Goal: Information Seeking & Learning: Check status

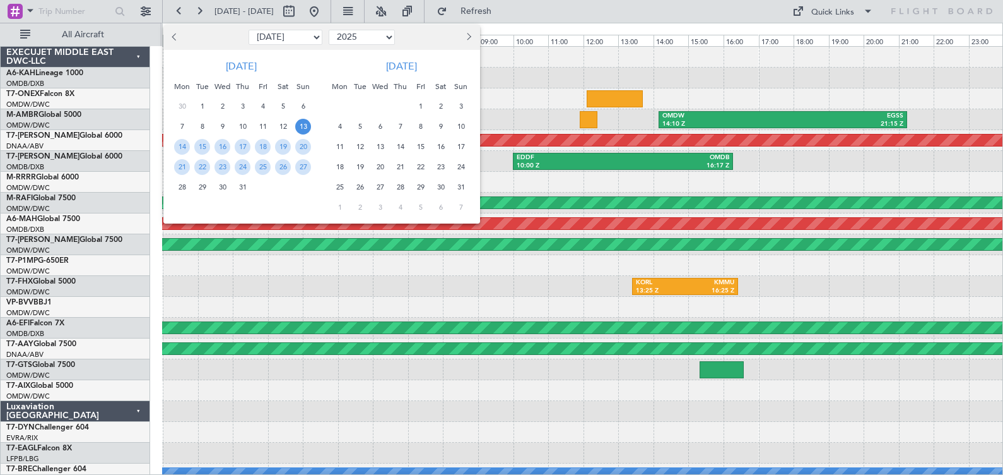
select select "7"
select select "2025"
click at [302, 37] on select "Jan Feb Mar Apr May Jun [DATE] Aug Sep Oct Nov Dec" at bounding box center [286, 37] width 74 height 15
select select "8"
click at [249, 30] on select "Jan Feb Mar Apr May Jun [DATE] Aug Sep Oct Nov Dec" at bounding box center [286, 37] width 74 height 15
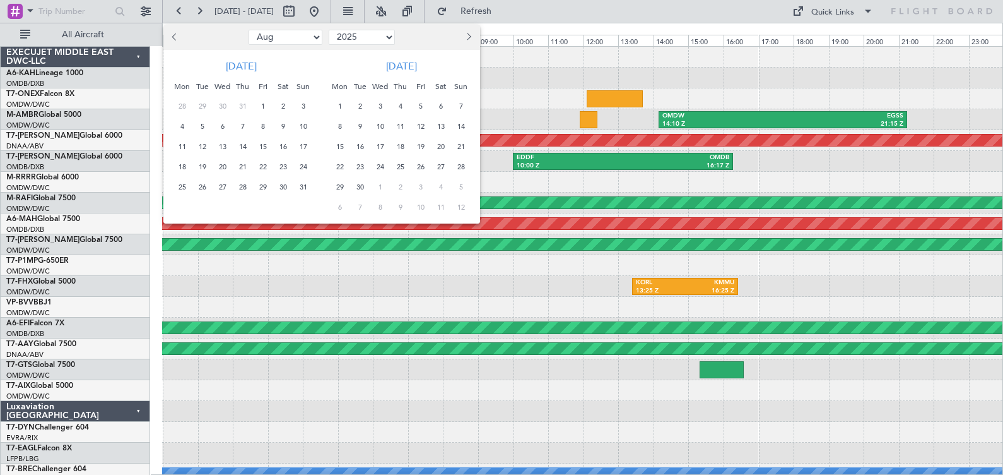
click at [263, 167] on span "22" at bounding box center [263, 167] width 16 height 16
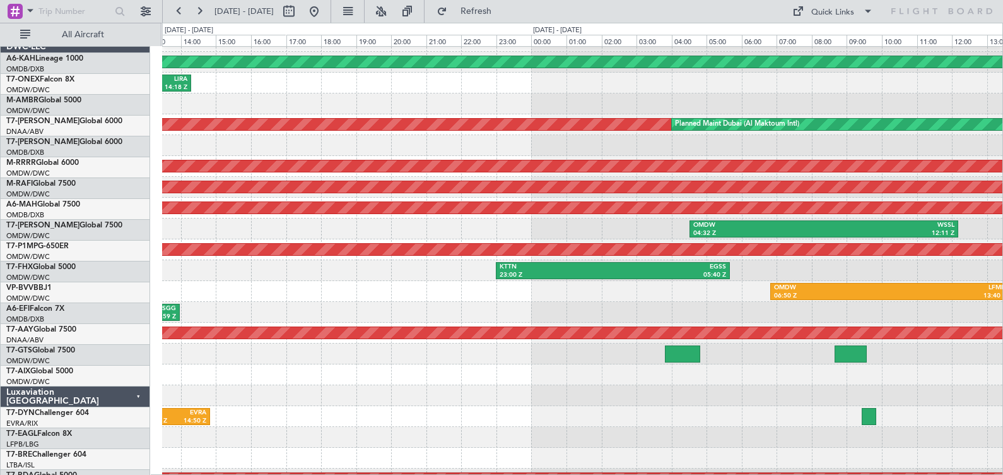
scroll to position [15, 0]
click at [299, 275] on div "KTTN 23:00 Z EGSS 05:40 Z Planned Maint [GEOGRAPHIC_DATA] ([GEOGRAPHIC_DATA])" at bounding box center [582, 270] width 841 height 21
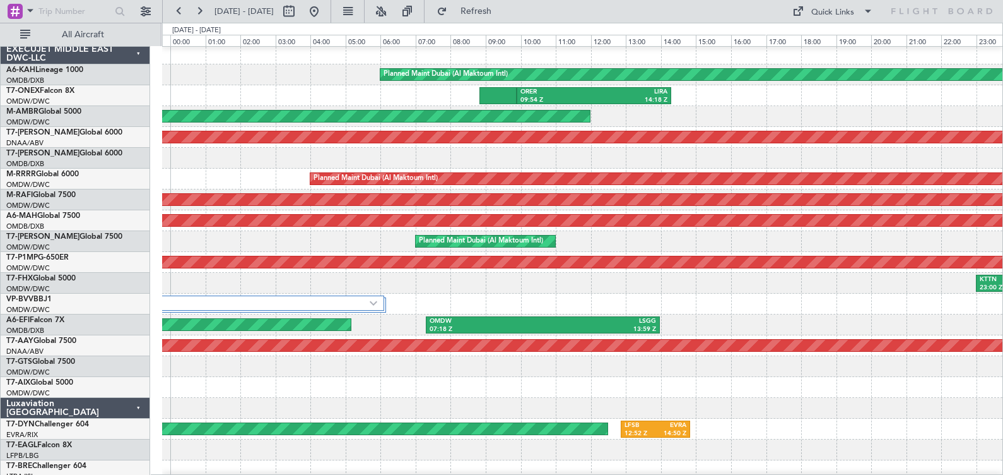
scroll to position [3, 0]
click at [940, 299] on div "2 Flight Legs" at bounding box center [582, 303] width 841 height 21
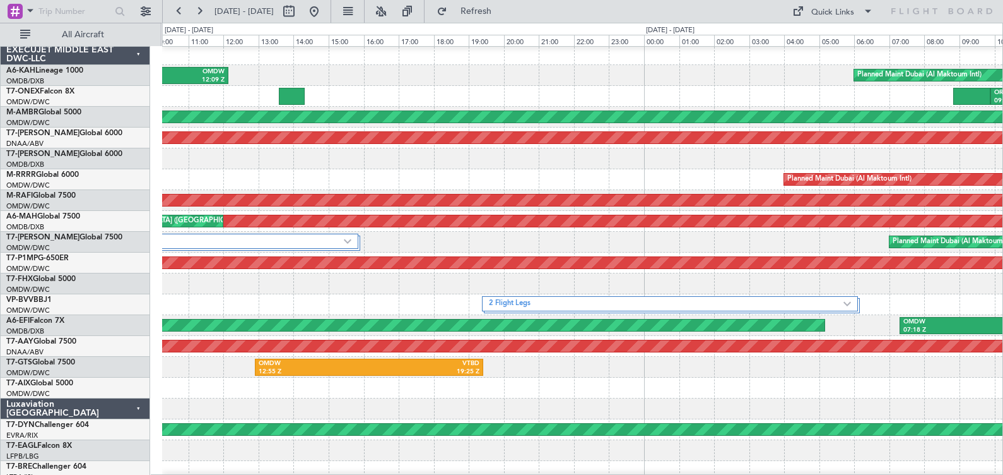
click at [840, 284] on div at bounding box center [582, 283] width 841 height 21
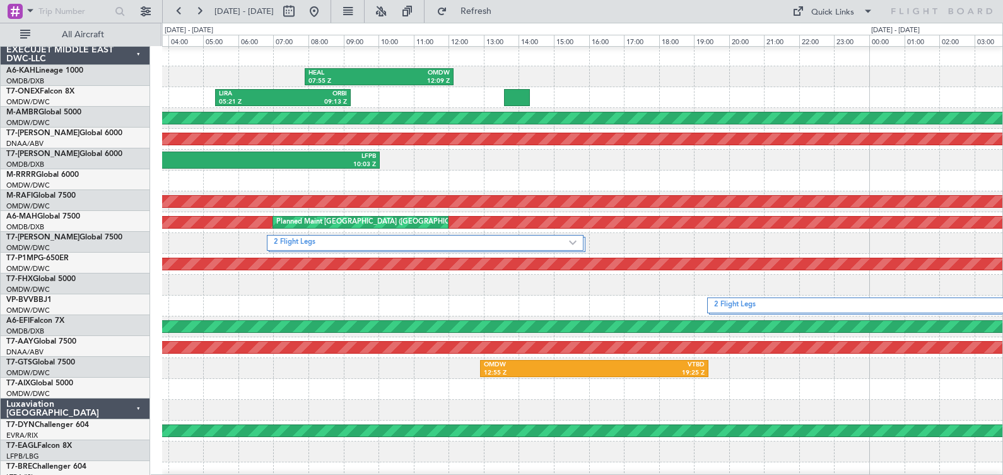
scroll to position [1, 0]
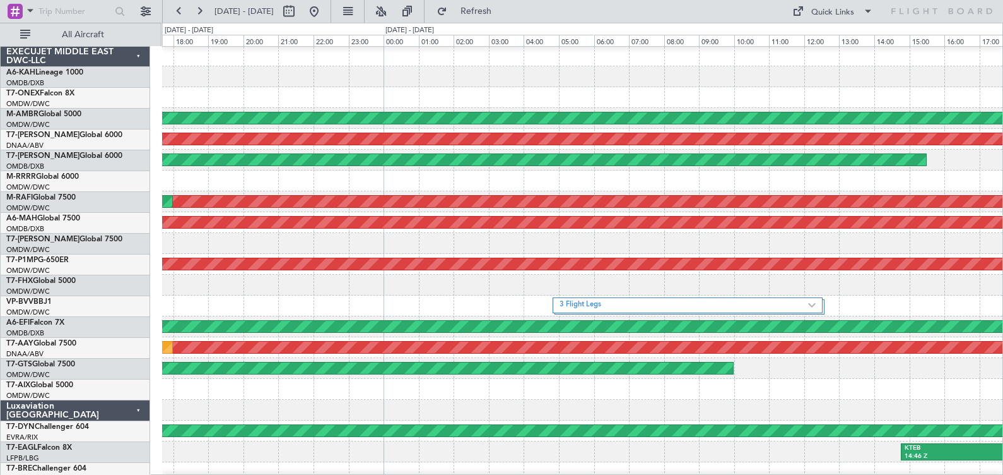
click at [971, 286] on div at bounding box center [582, 285] width 841 height 21
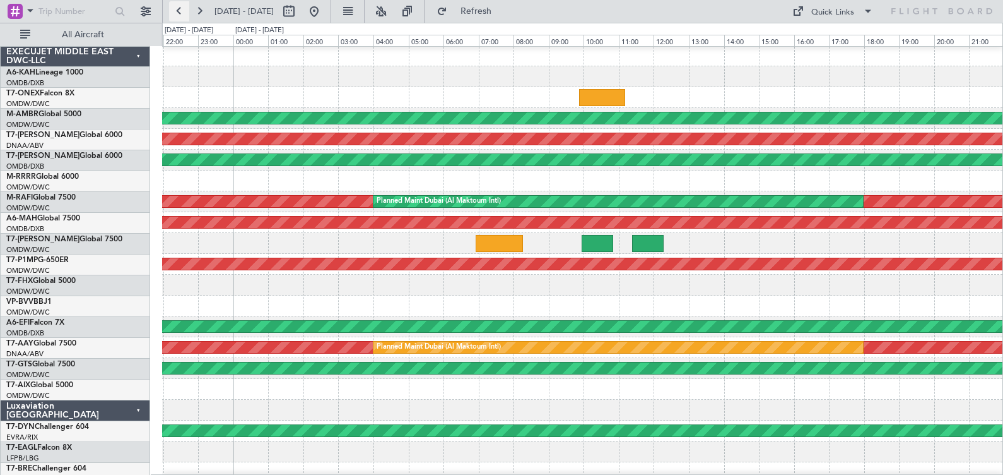
click at [179, 13] on button at bounding box center [179, 11] width 20 height 20
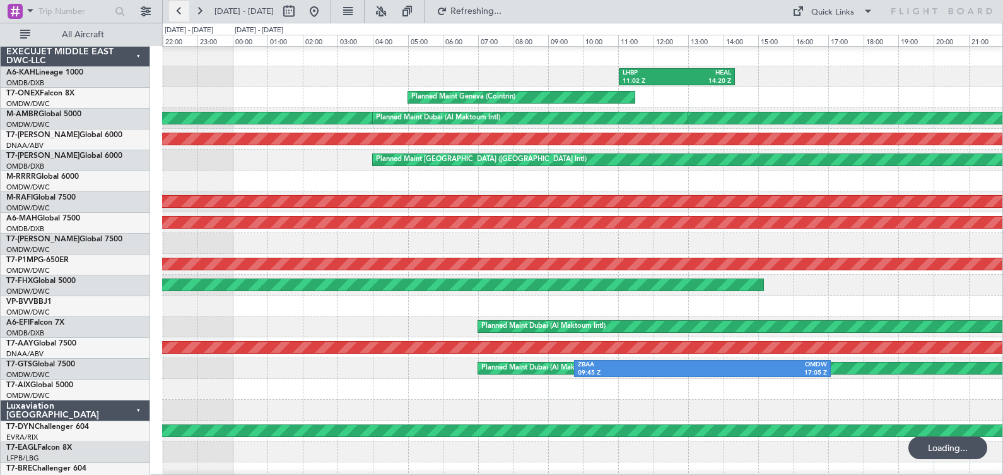
click at [179, 13] on button at bounding box center [179, 11] width 20 height 20
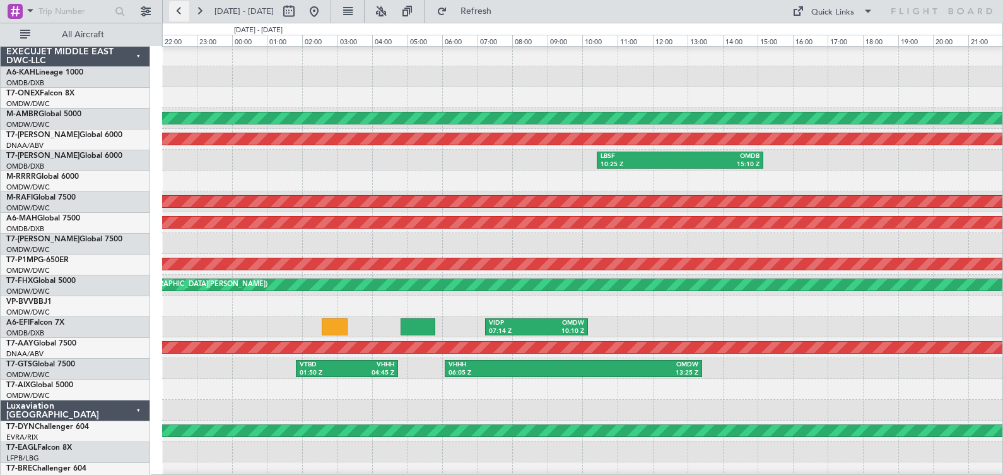
click at [179, 13] on button at bounding box center [179, 11] width 20 height 20
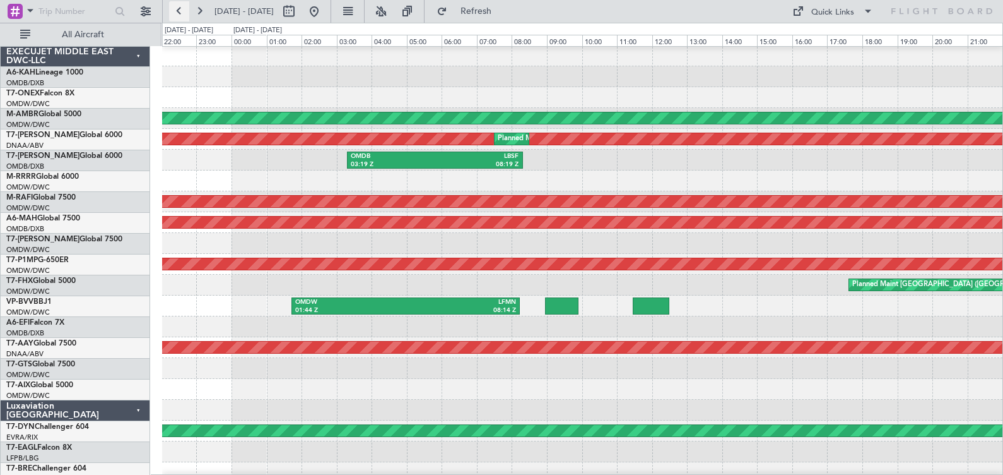
click at [179, 13] on button at bounding box center [179, 11] width 20 height 20
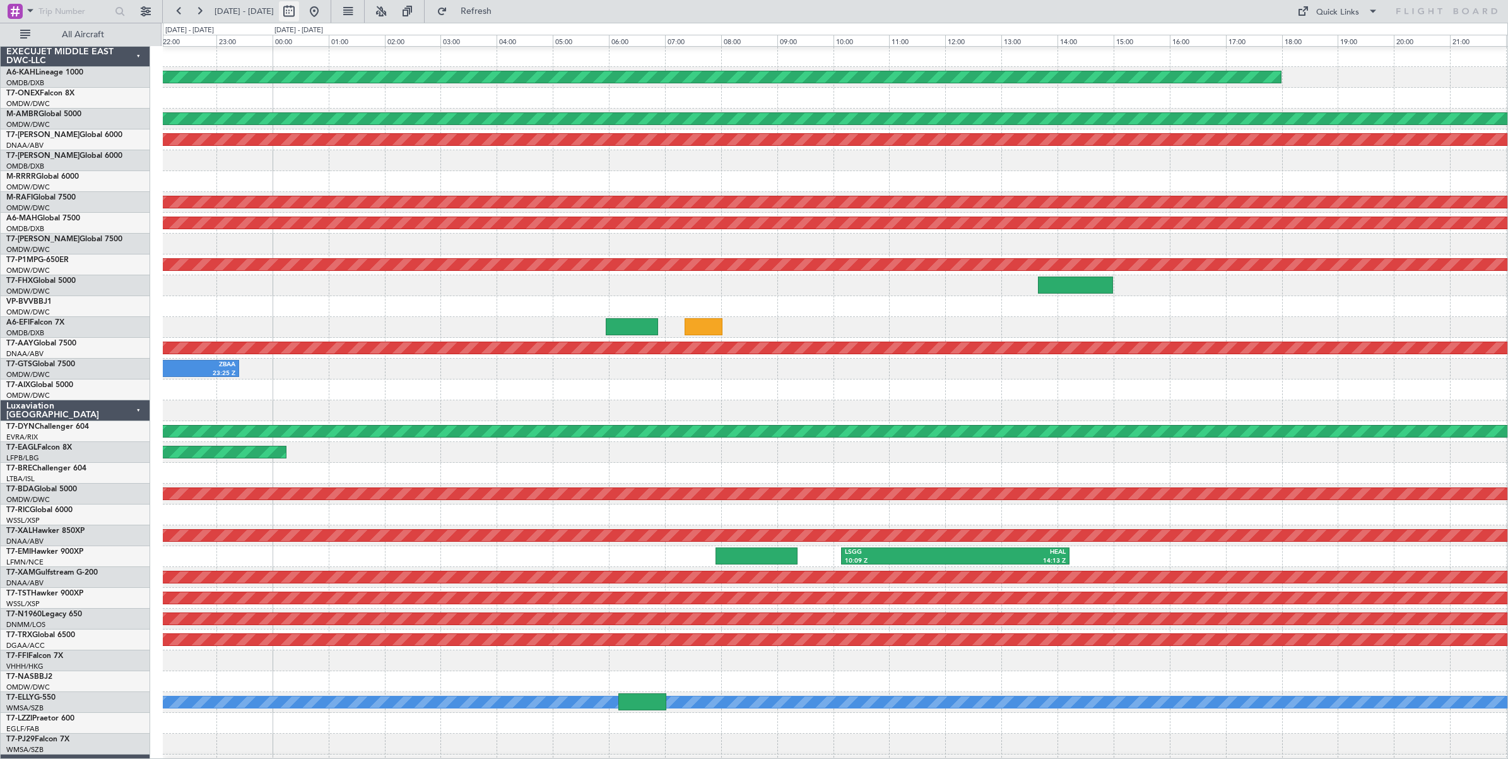
click at [299, 14] on button at bounding box center [289, 11] width 20 height 20
select select "8"
select select "2025"
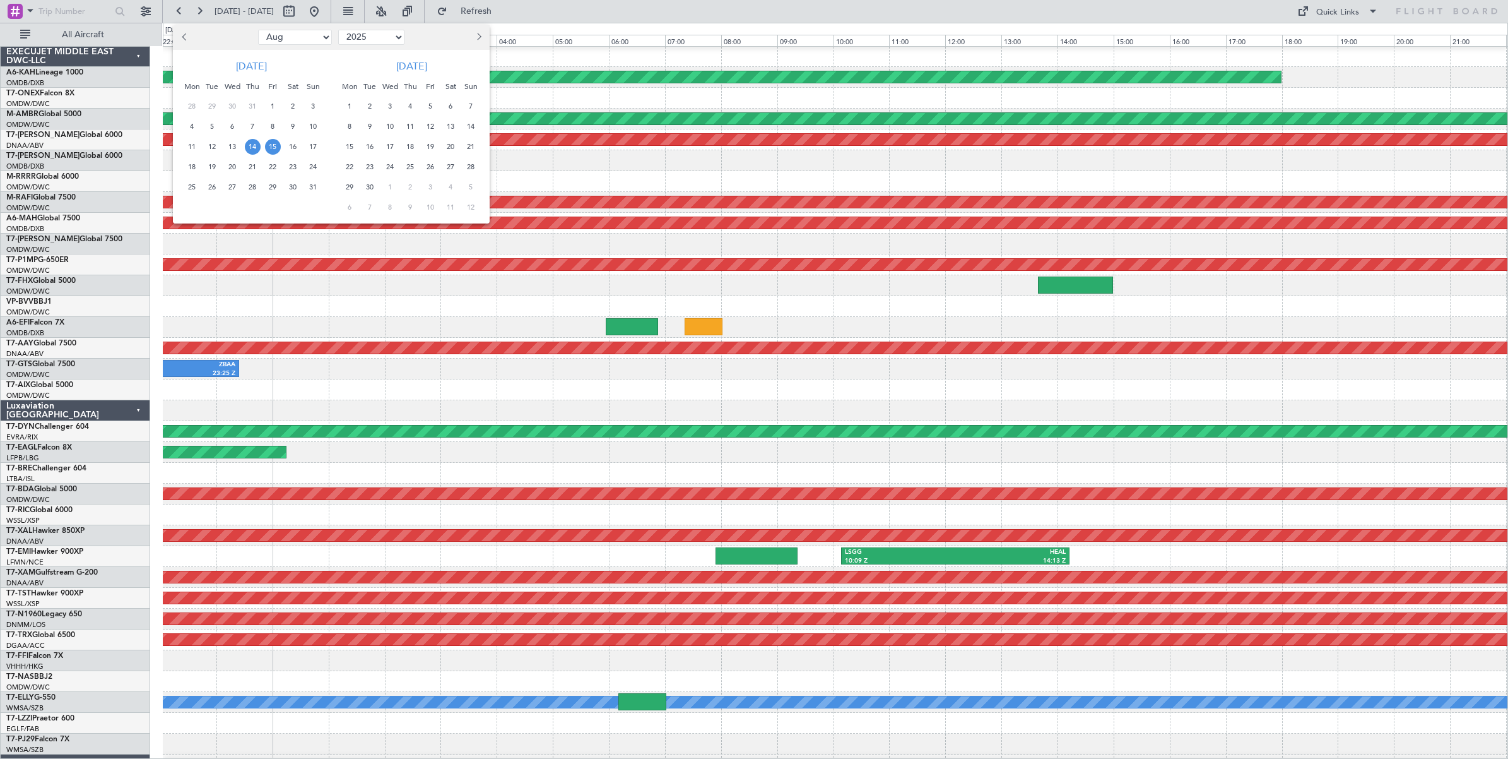
click at [305, 37] on select "Jan Feb Mar Apr May Jun [DATE] Aug Sep Oct Nov Dec" at bounding box center [295, 37] width 74 height 15
select select "7"
click at [258, 30] on select "Jan Feb Mar Apr May Jun [DATE] Aug Sep Oct Nov Dec" at bounding box center [295, 37] width 74 height 15
click at [251, 108] on span "3" at bounding box center [253, 106] width 16 height 16
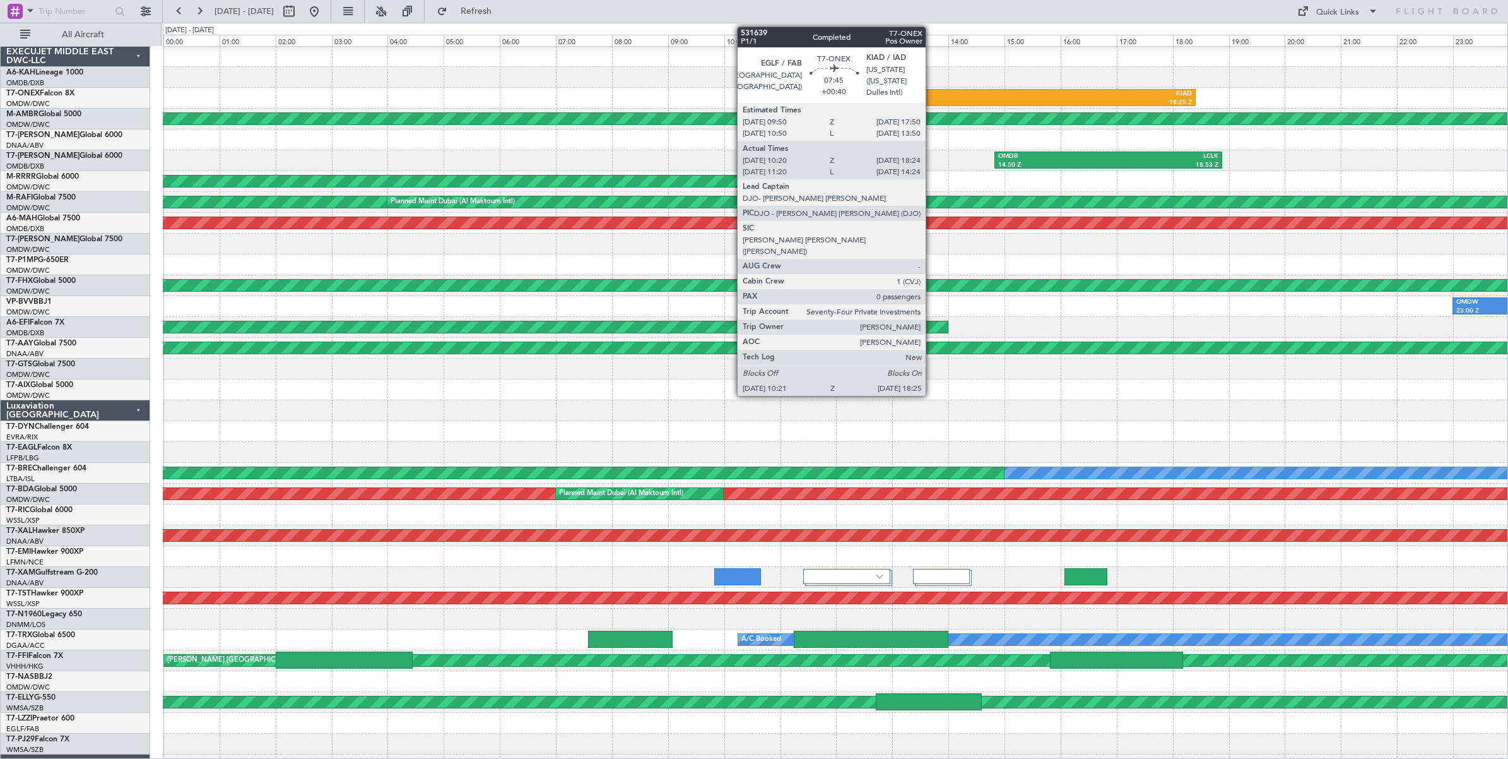
click at [932, 97] on div "EGLF" at bounding box center [858, 94] width 223 height 9
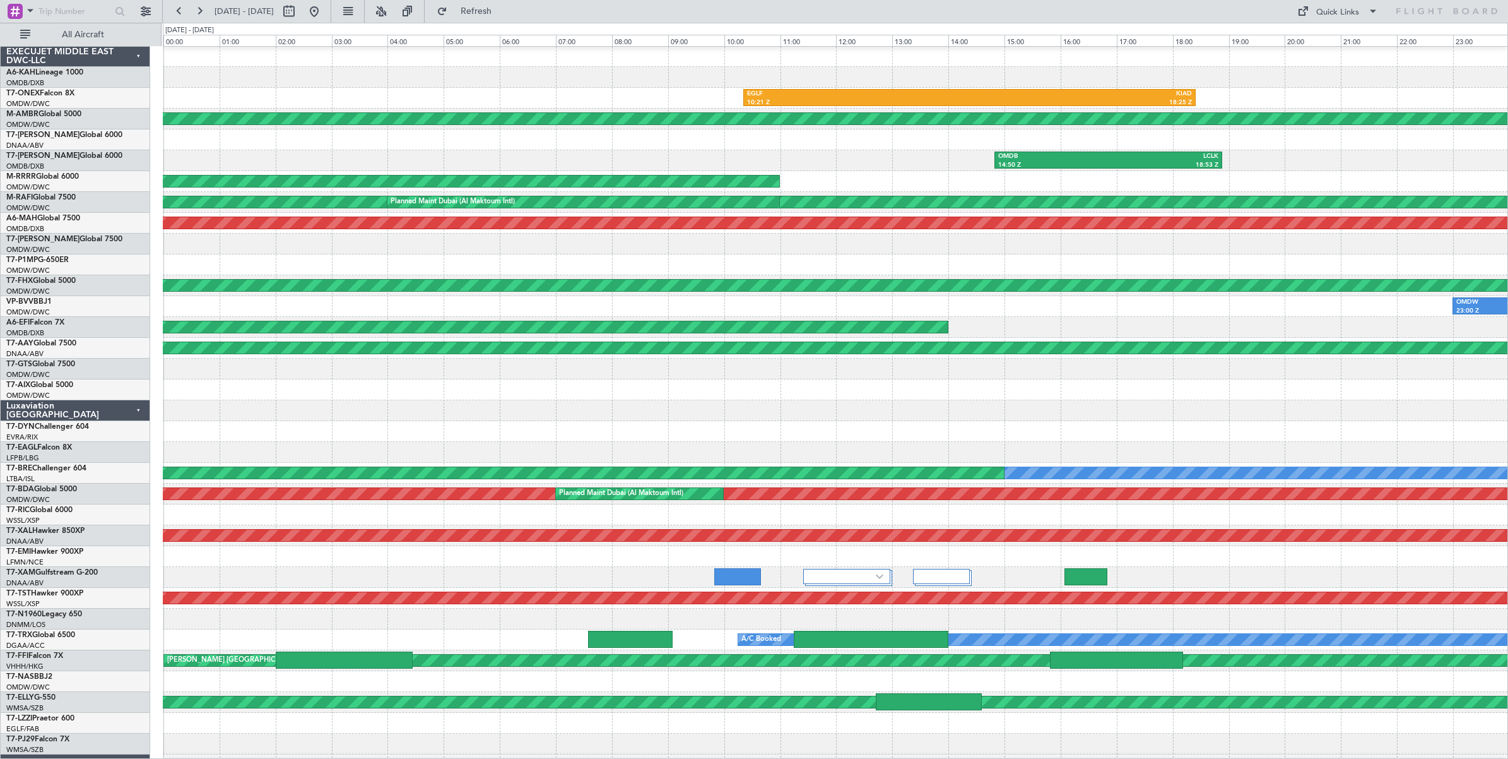
scroll to position [0, 0]
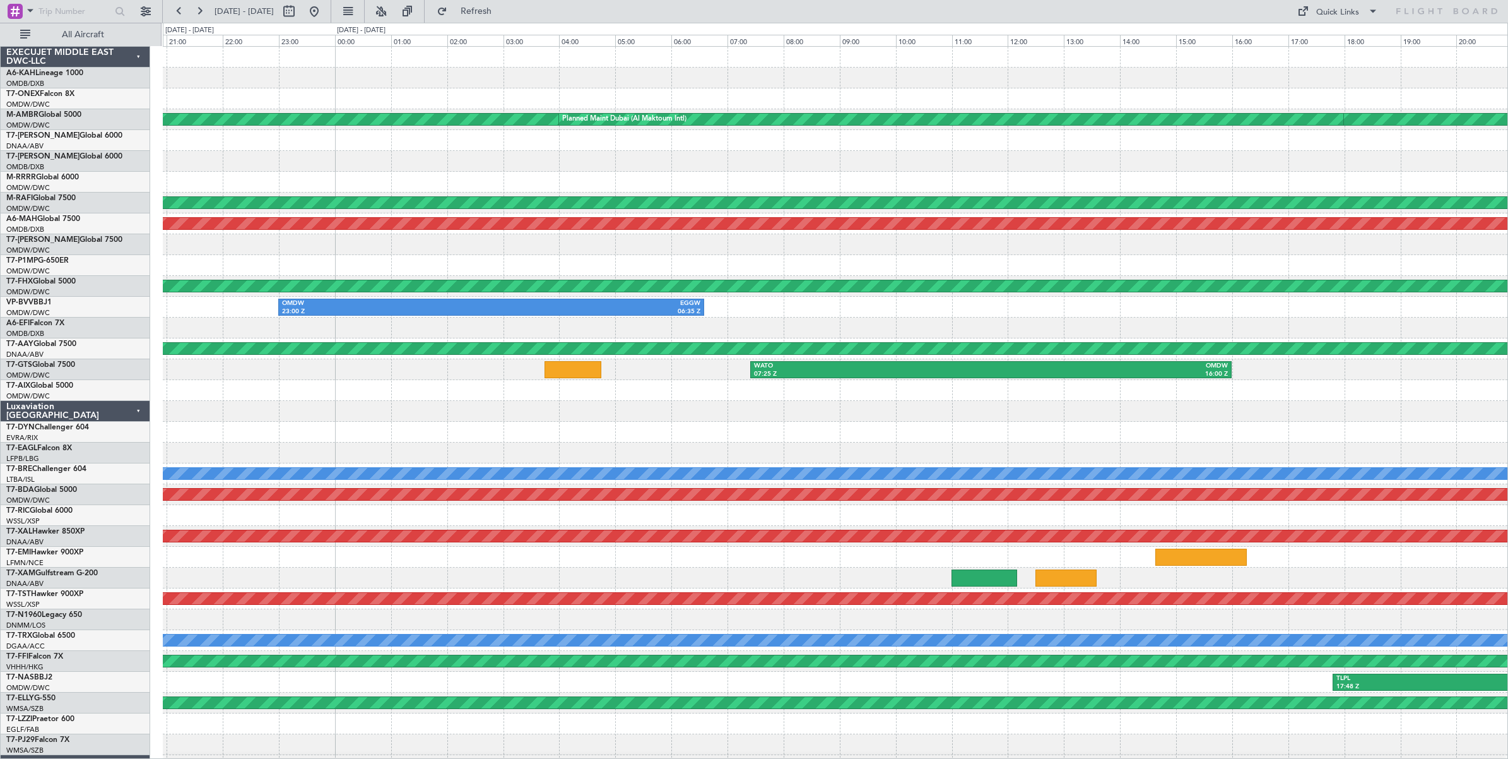
click at [208, 155] on div "KIAD 21:04 Z ORER 08:12 Z EGLF 10:21 Z KIAD 18:25 Z Planned Maint [GEOGRAPHIC_D…" at bounding box center [835, 422] width 1345 height 750
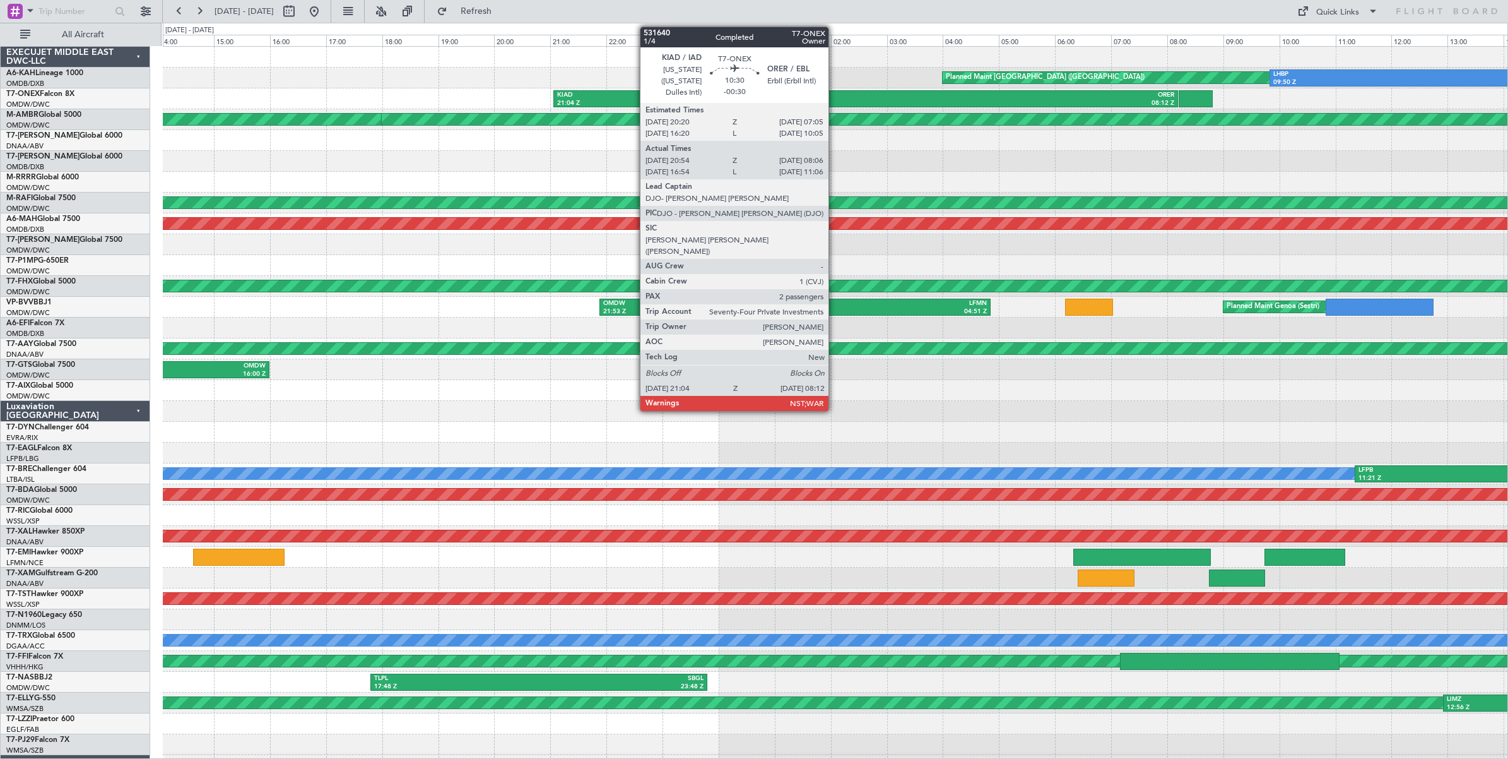
click at [835, 98] on div "KIAD" at bounding box center [711, 95] width 309 height 9
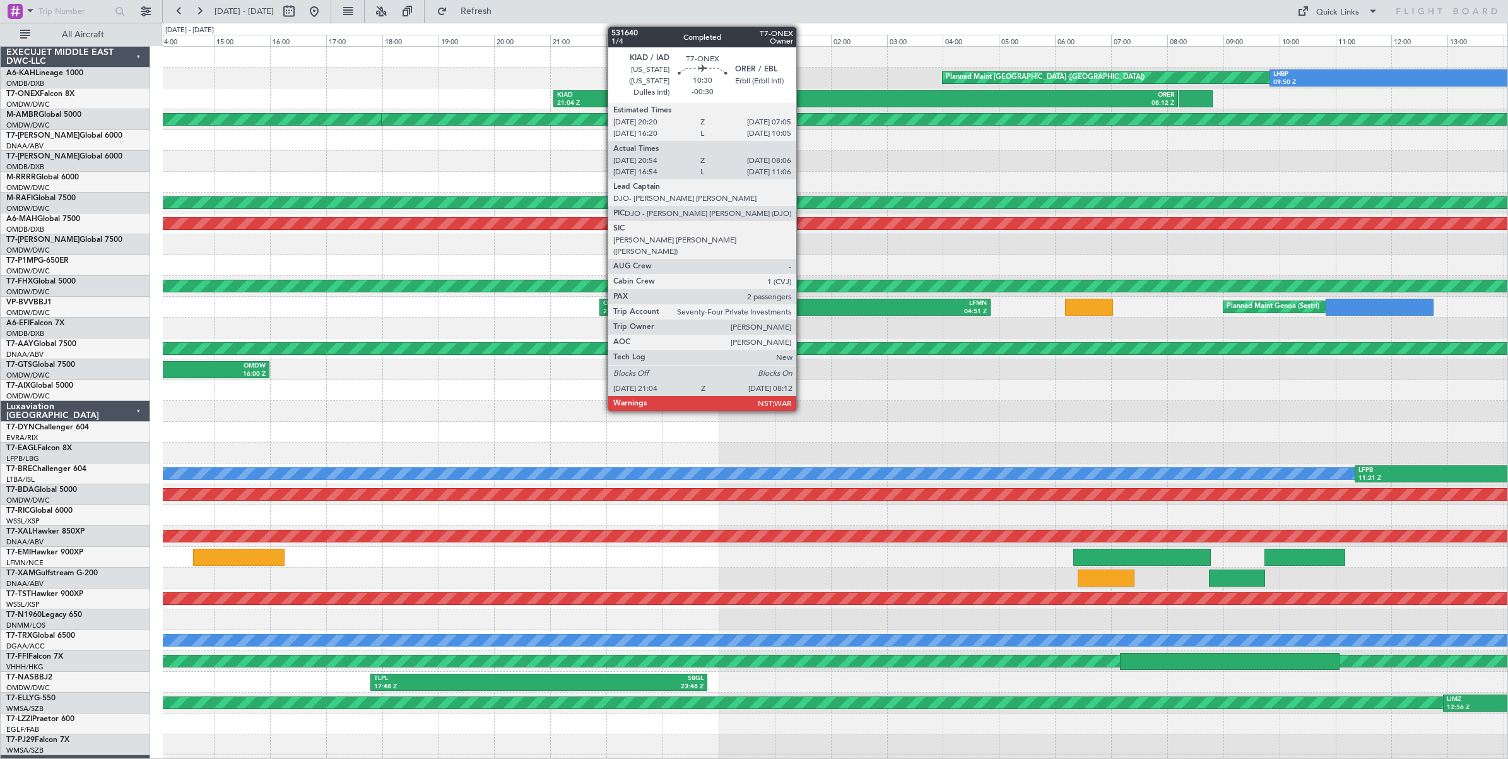
click at [803, 98] on div "KIAD" at bounding box center [711, 95] width 309 height 9
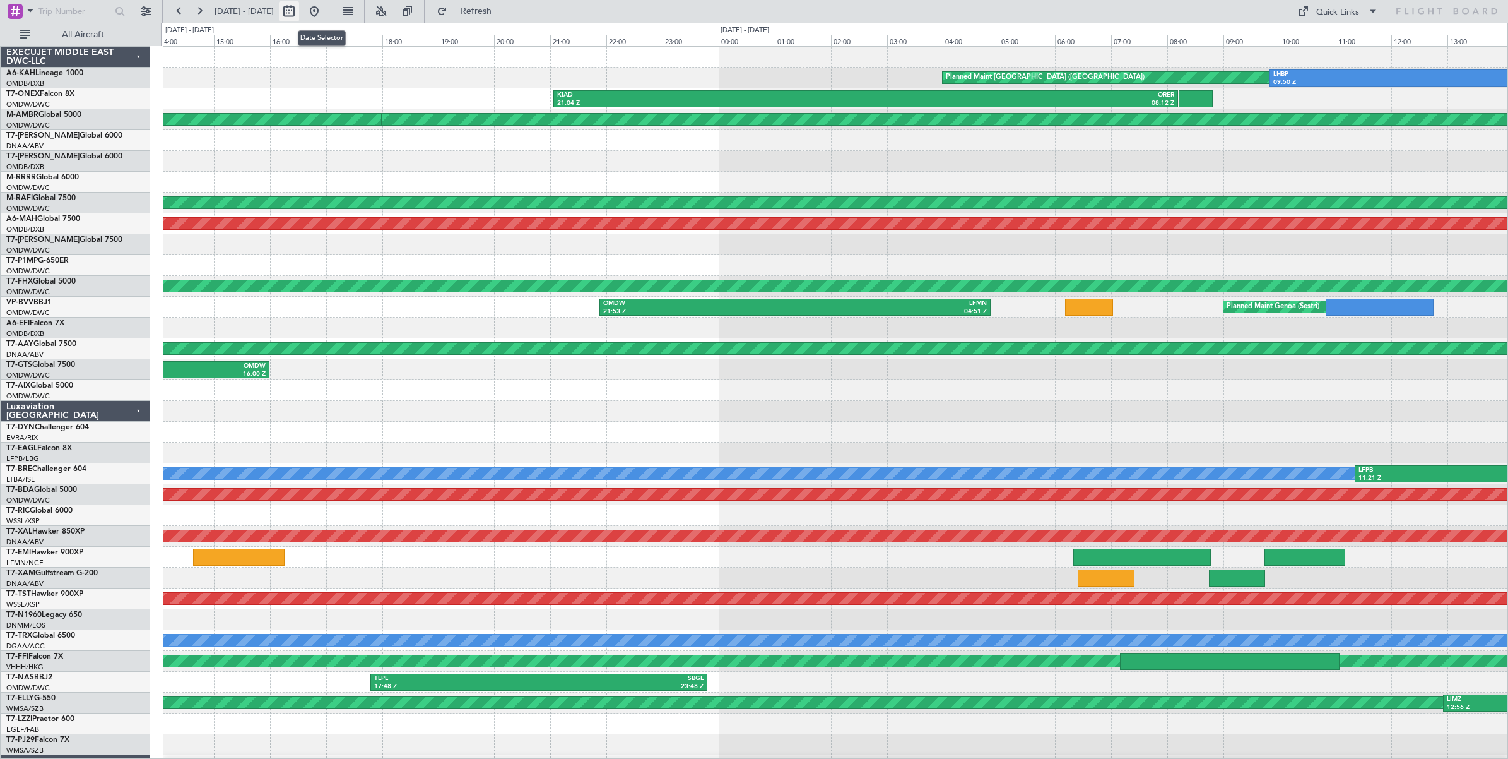
click at [299, 11] on button at bounding box center [289, 11] width 20 height 20
select select "7"
select select "2025"
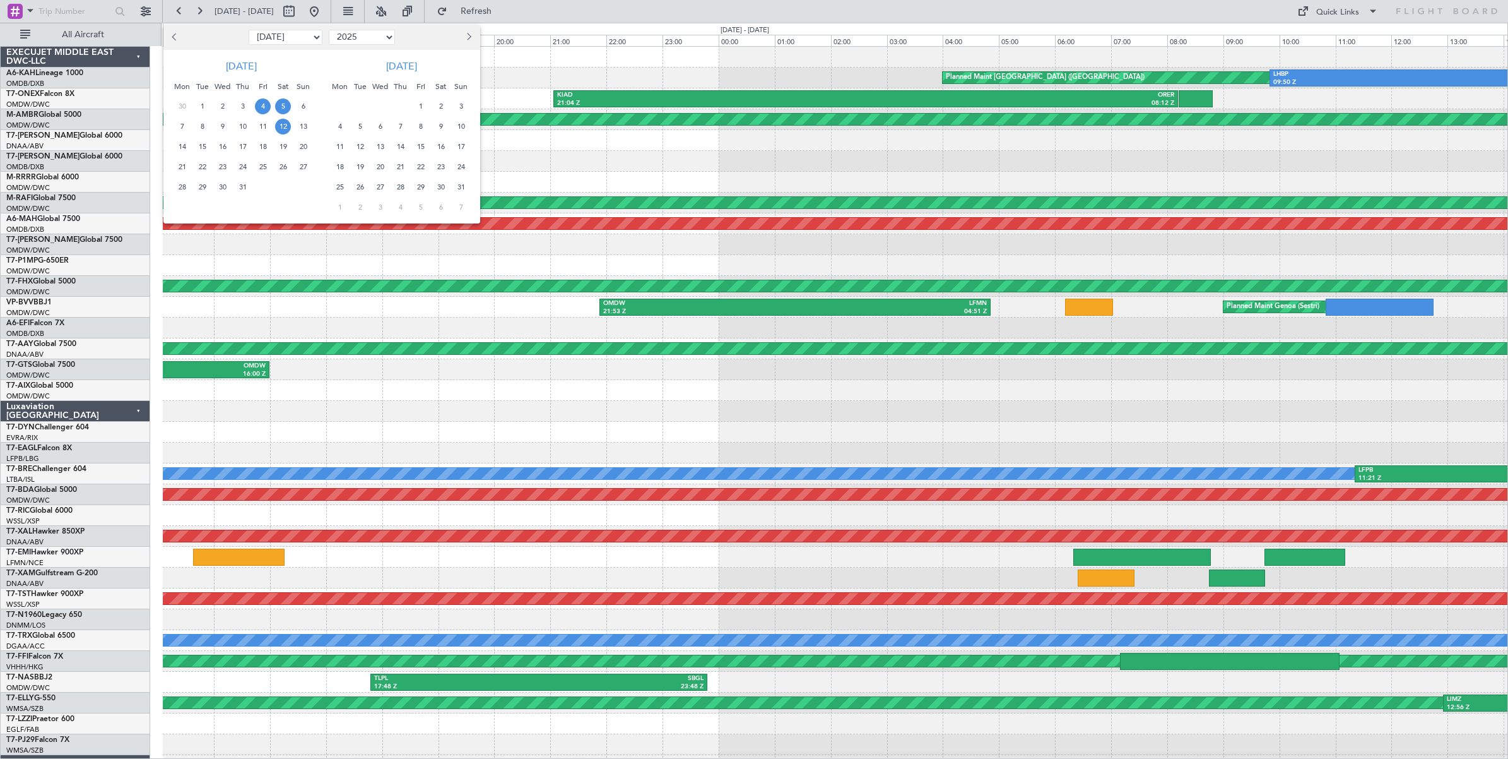
click at [285, 127] on span "12" at bounding box center [283, 127] width 16 height 16
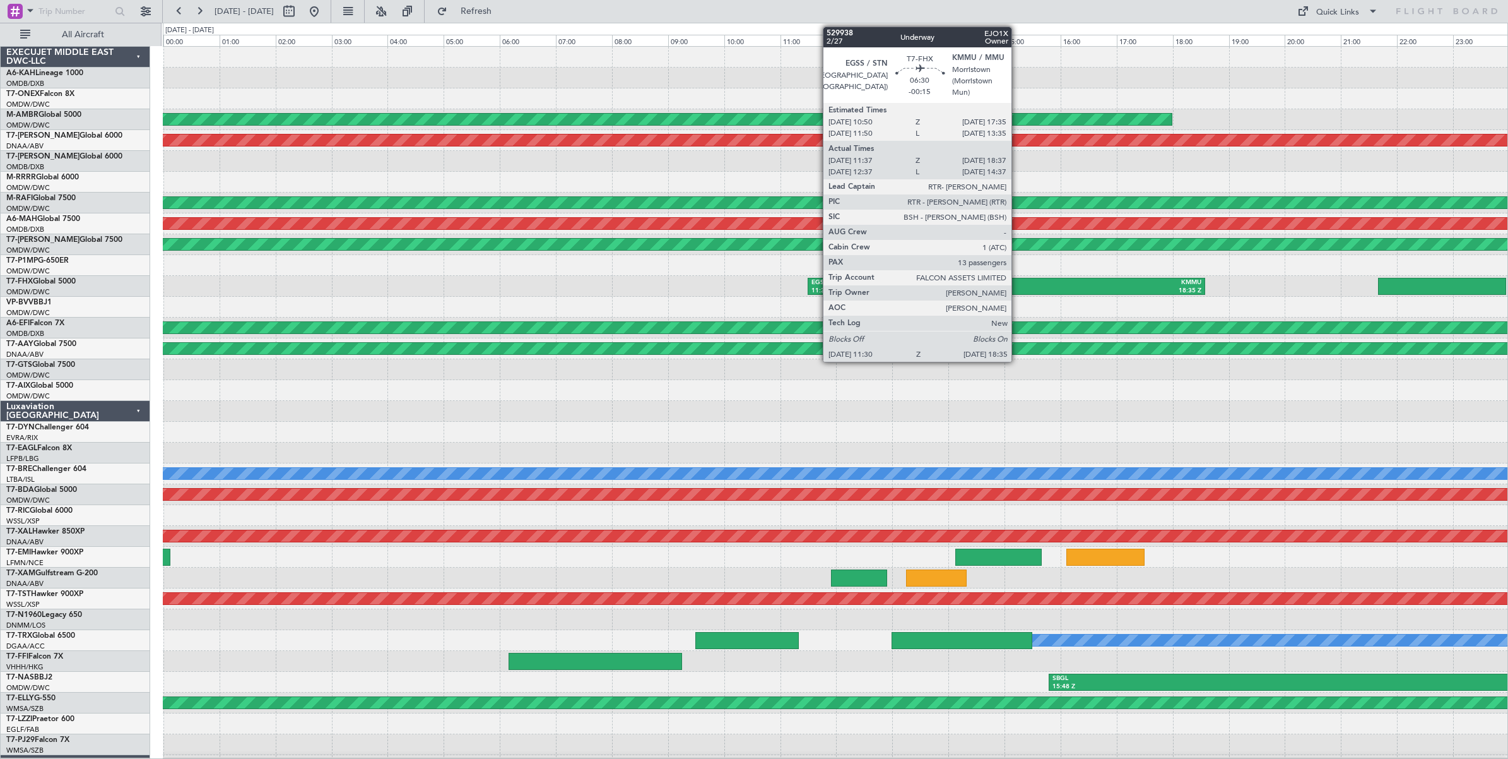
click at [1003, 285] on div "KMMU" at bounding box center [1104, 282] width 195 height 9
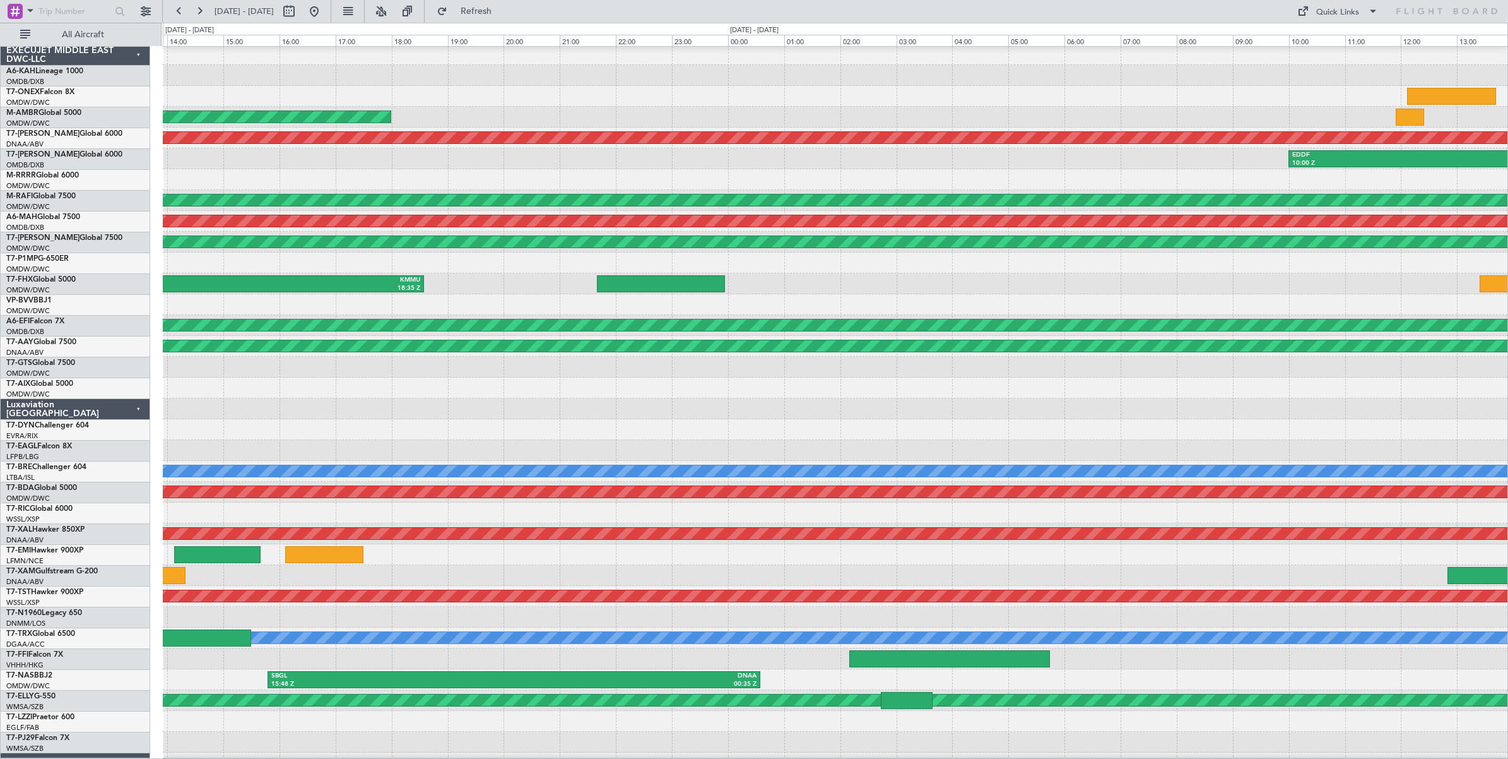
scroll to position [4, 0]
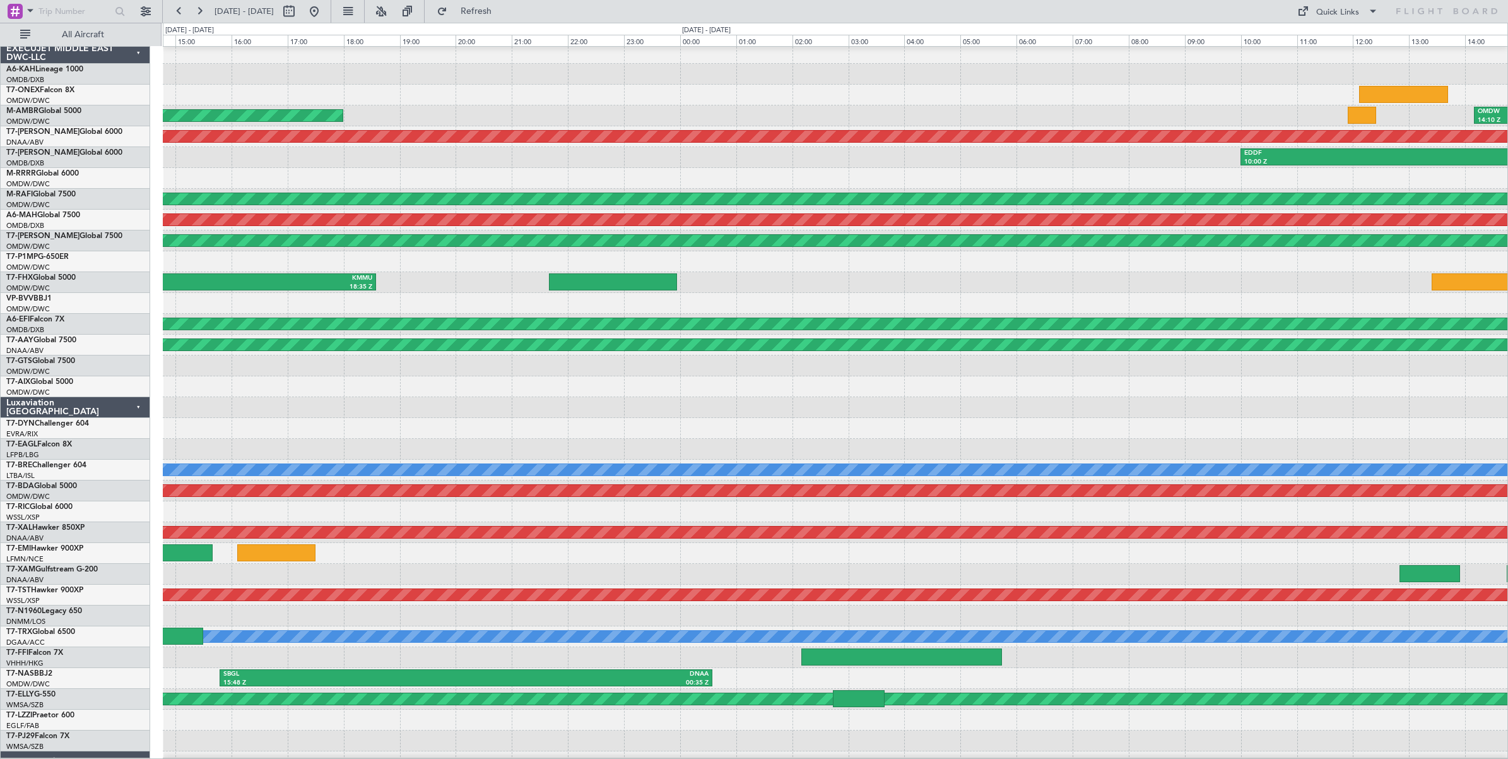
click at [448, 298] on div at bounding box center [835, 303] width 1345 height 21
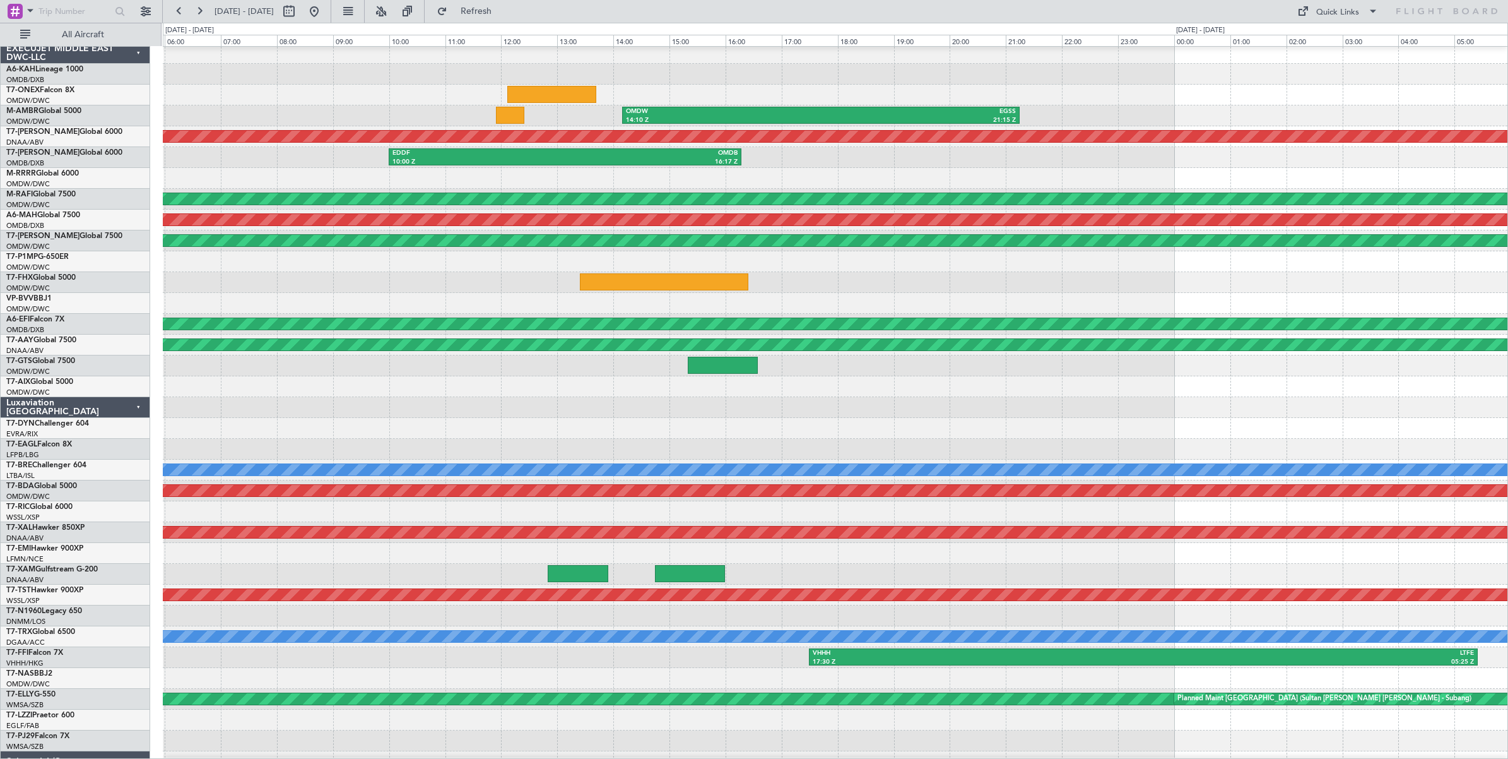
click at [390, 308] on div at bounding box center [835, 303] width 1345 height 21
click at [299, 16] on button at bounding box center [289, 11] width 20 height 20
select select "7"
select select "2025"
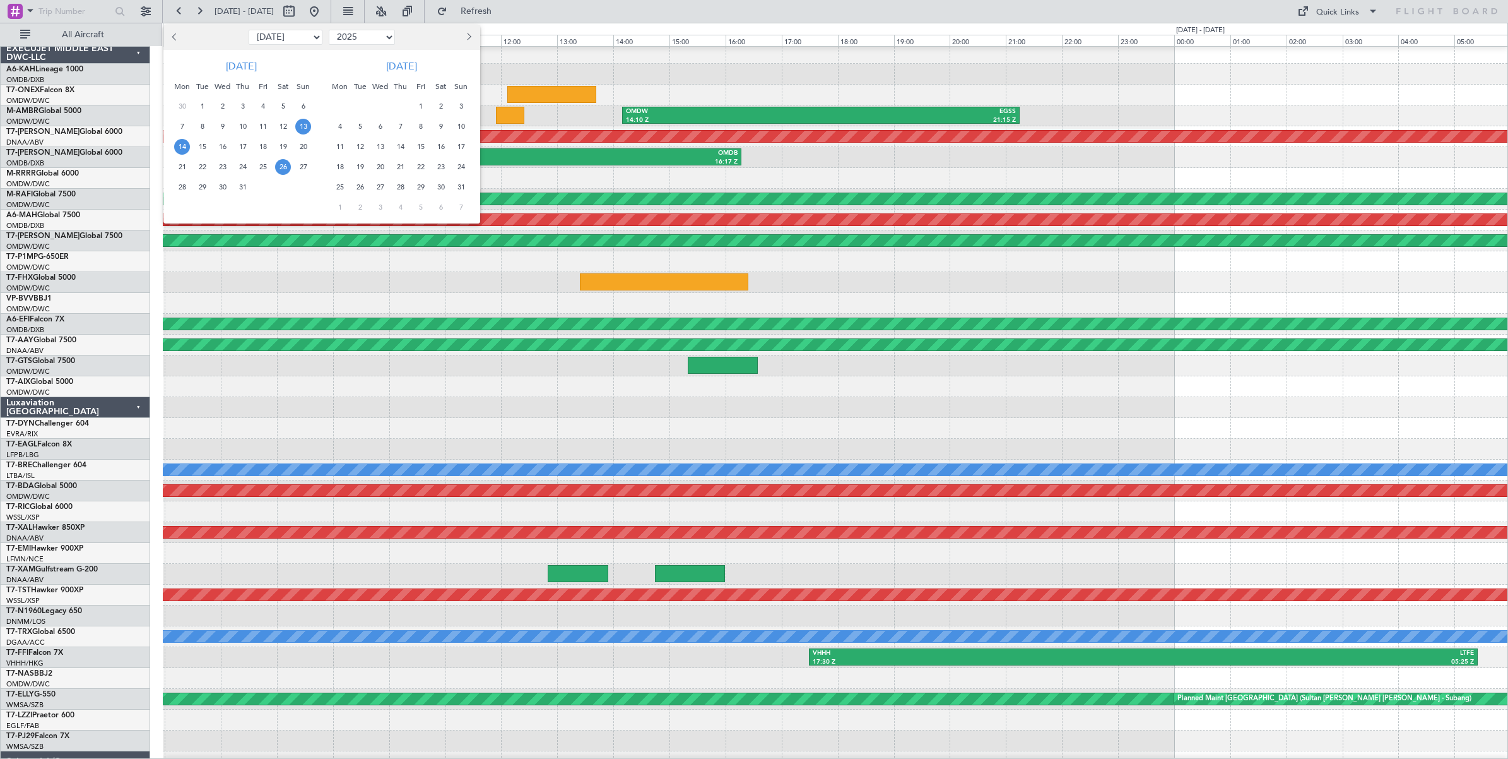
click at [283, 169] on span "26" at bounding box center [283, 167] width 16 height 16
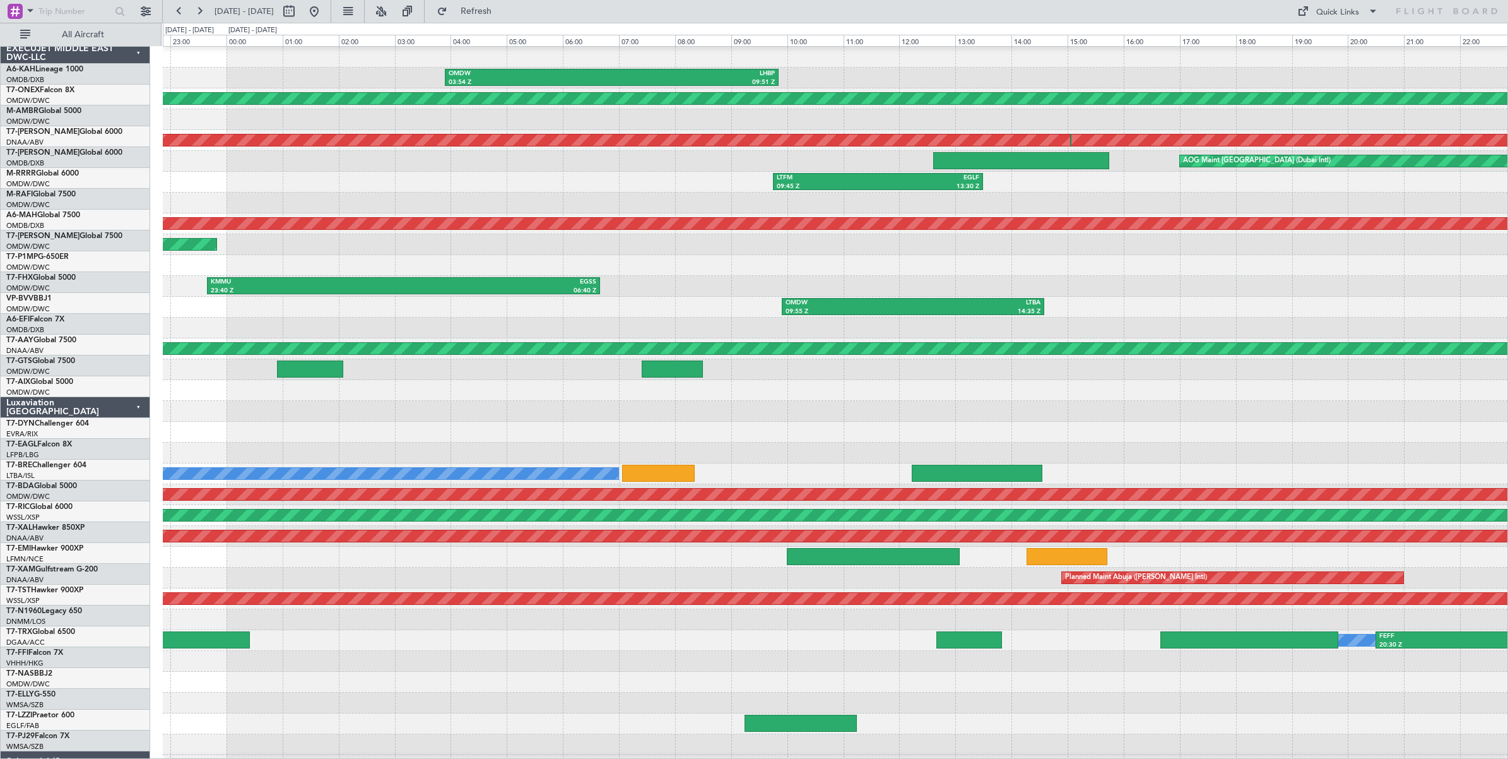
scroll to position [0, 0]
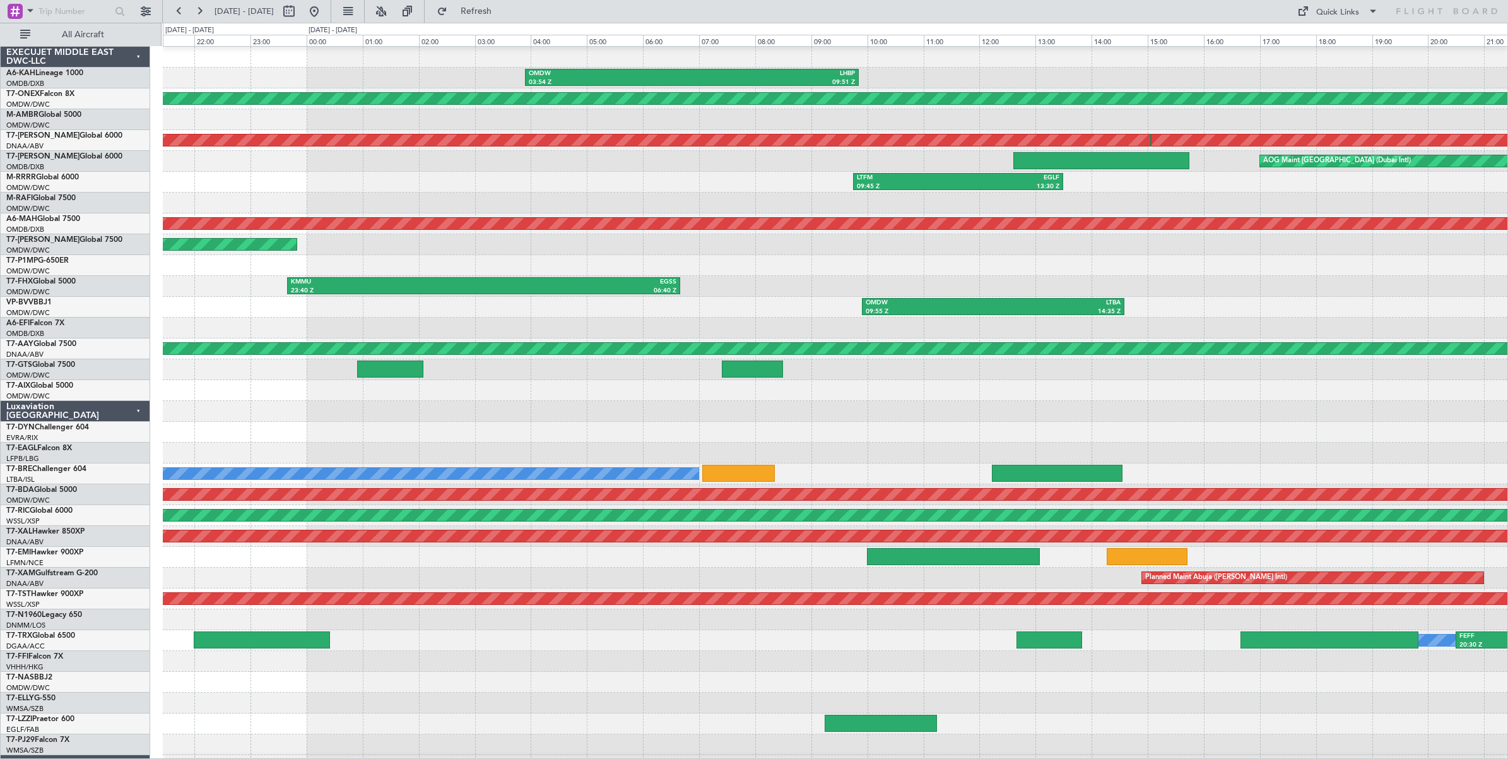
click at [439, 252] on div "Planned Maint London ([GEOGRAPHIC_DATA])" at bounding box center [835, 244] width 1345 height 21
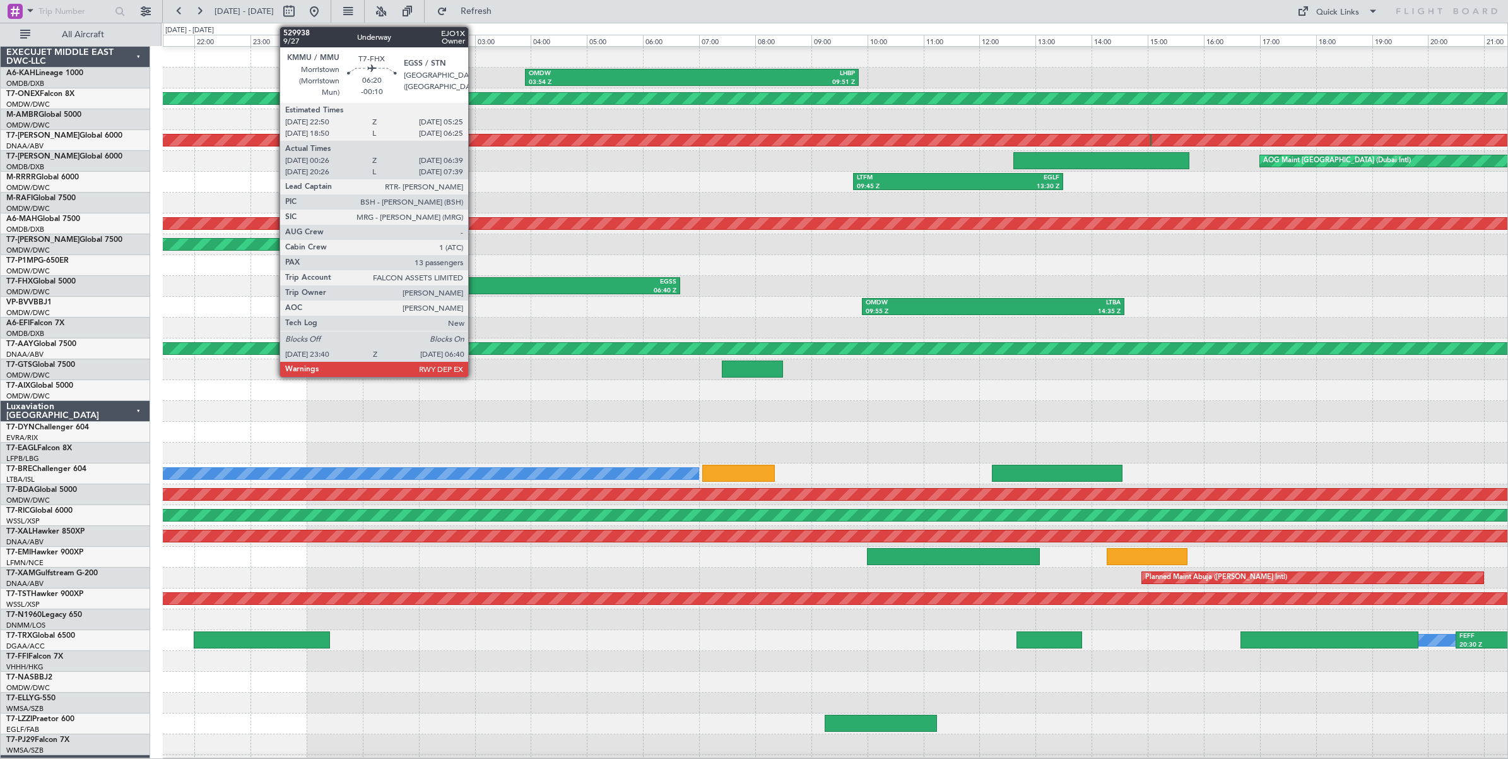
click at [475, 285] on div "KMMU" at bounding box center [387, 282] width 192 height 9
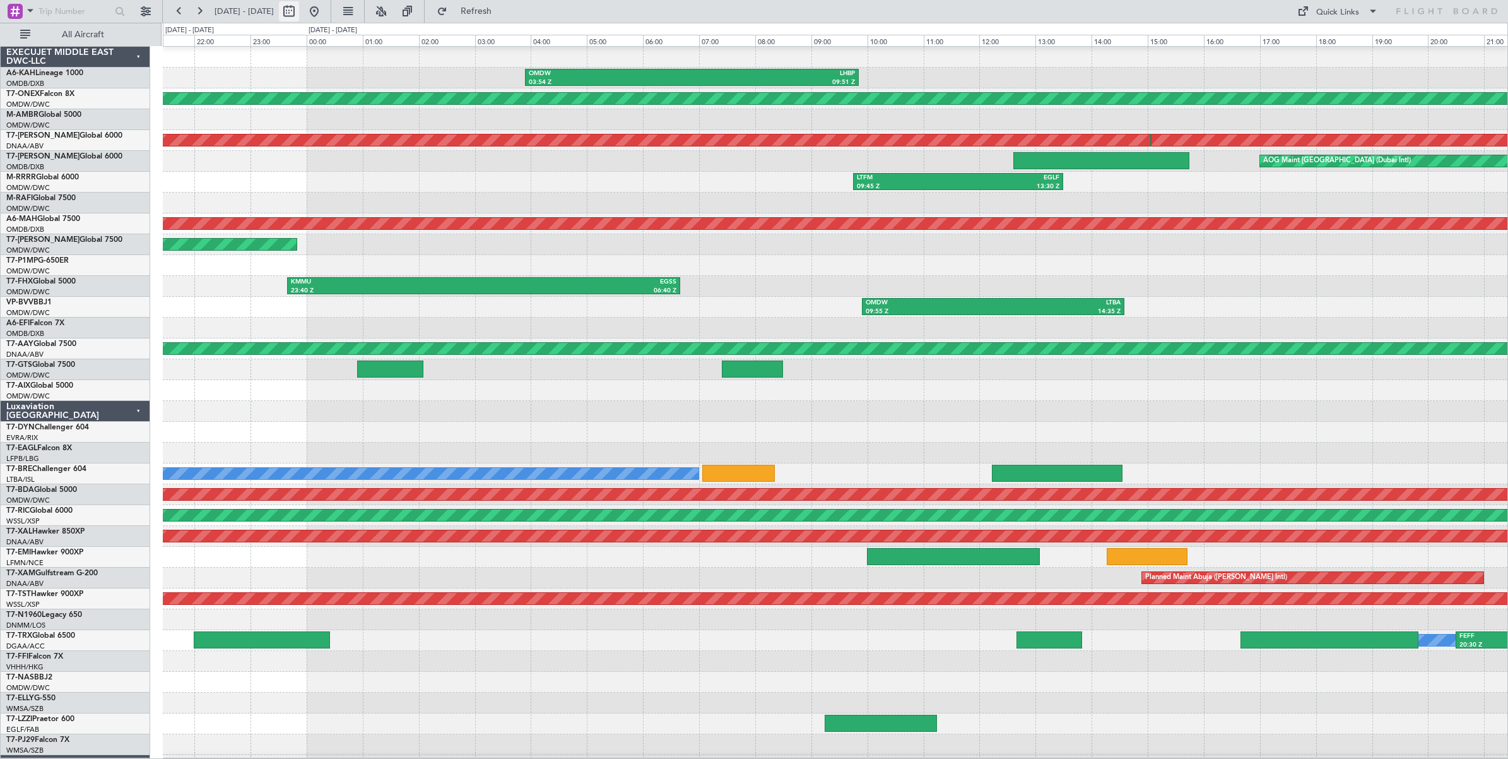
click at [299, 13] on button at bounding box center [289, 11] width 20 height 20
select select "7"
select select "2025"
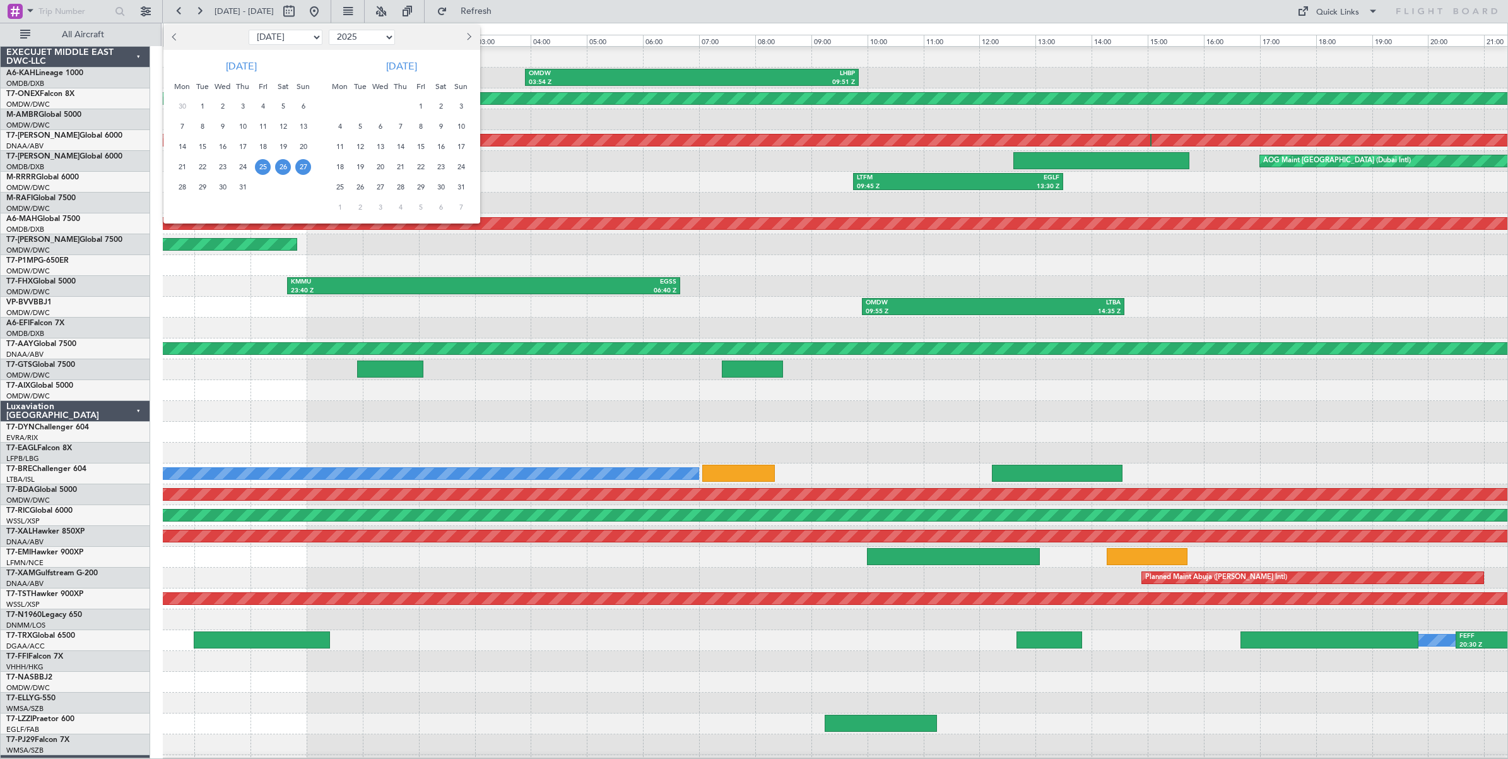
click at [300, 167] on span "27" at bounding box center [303, 167] width 16 height 16
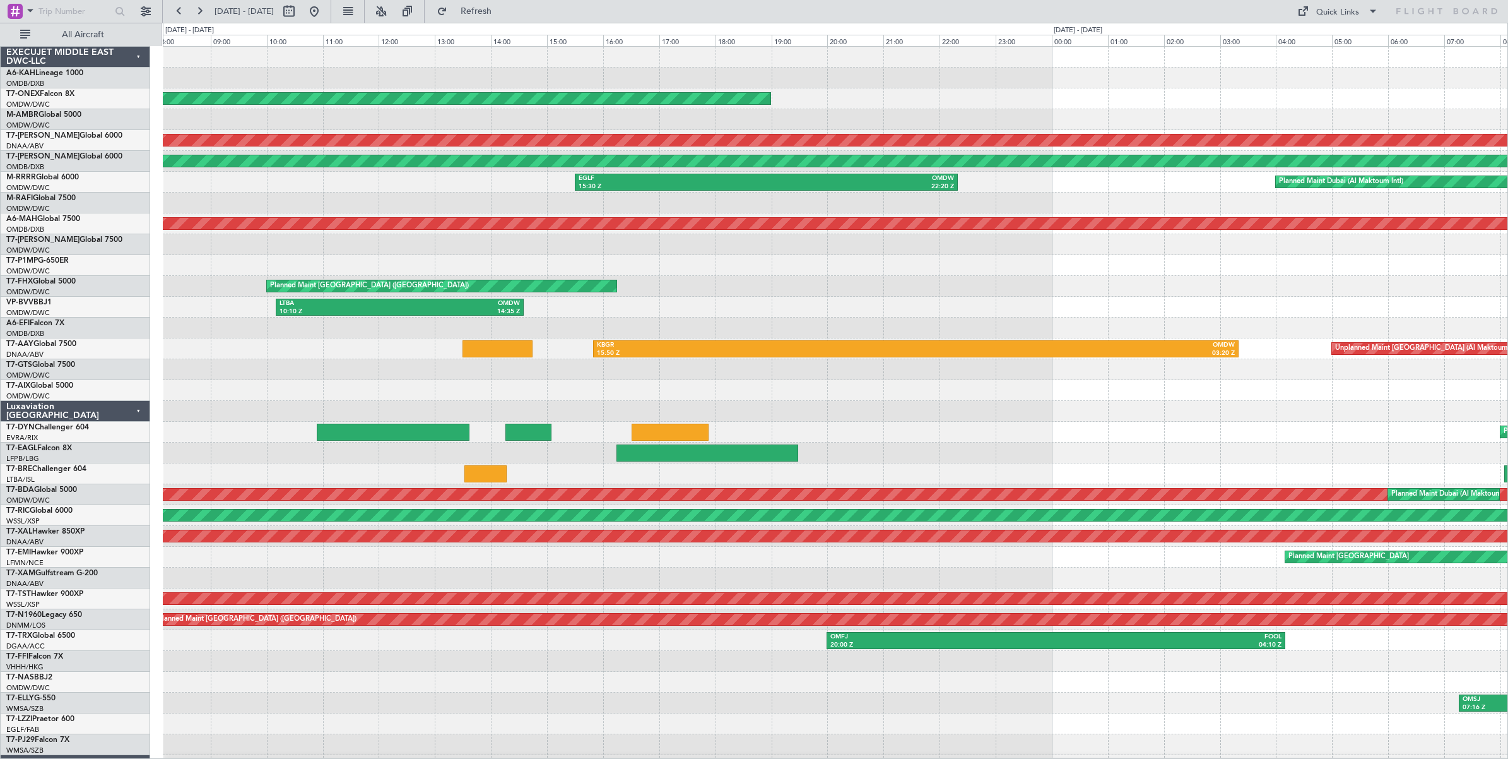
click at [614, 396] on div at bounding box center [835, 390] width 1345 height 21
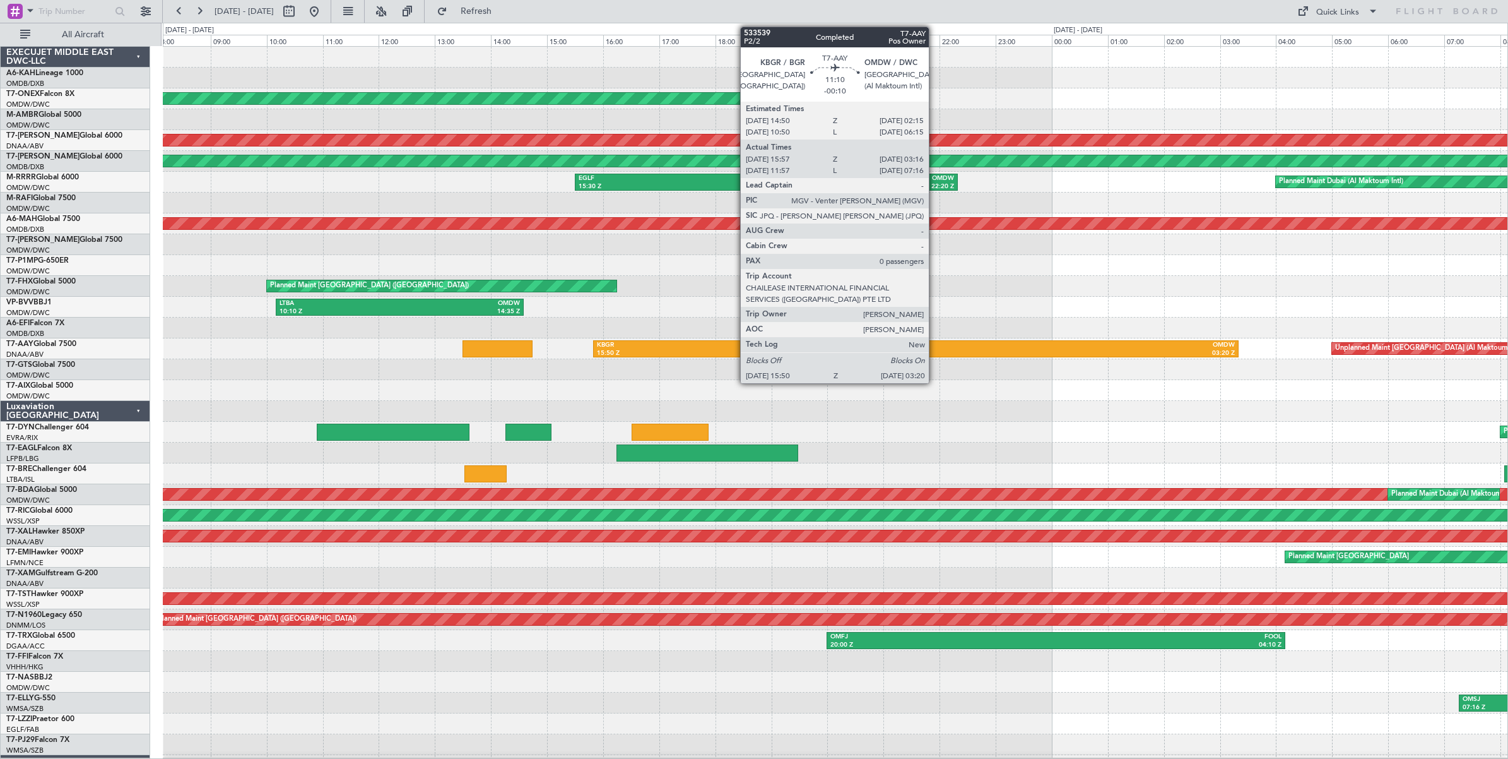
click at [935, 352] on div "03:20 Z" at bounding box center [1075, 353] width 319 height 9
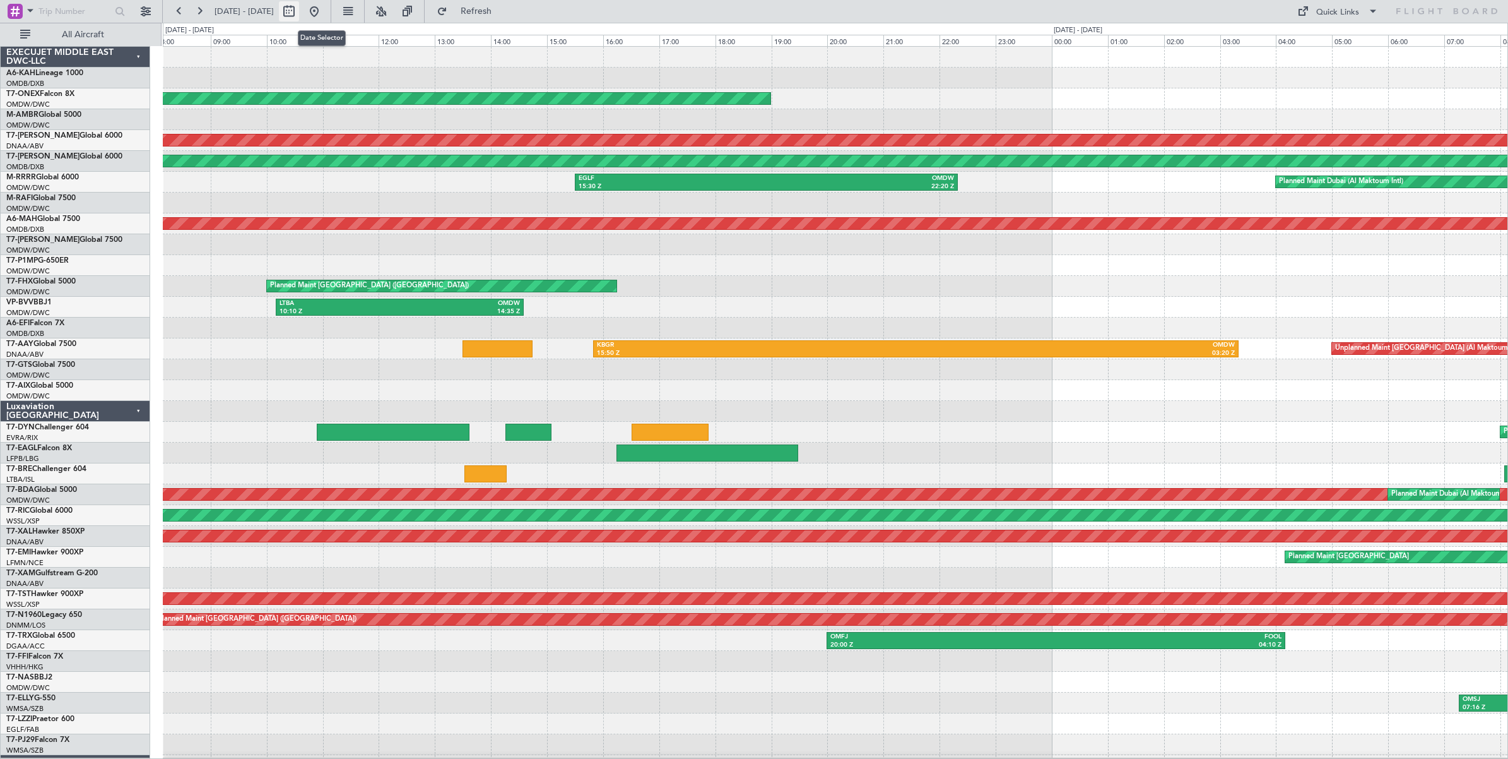
click at [299, 13] on button at bounding box center [289, 11] width 20 height 20
select select "7"
select select "2025"
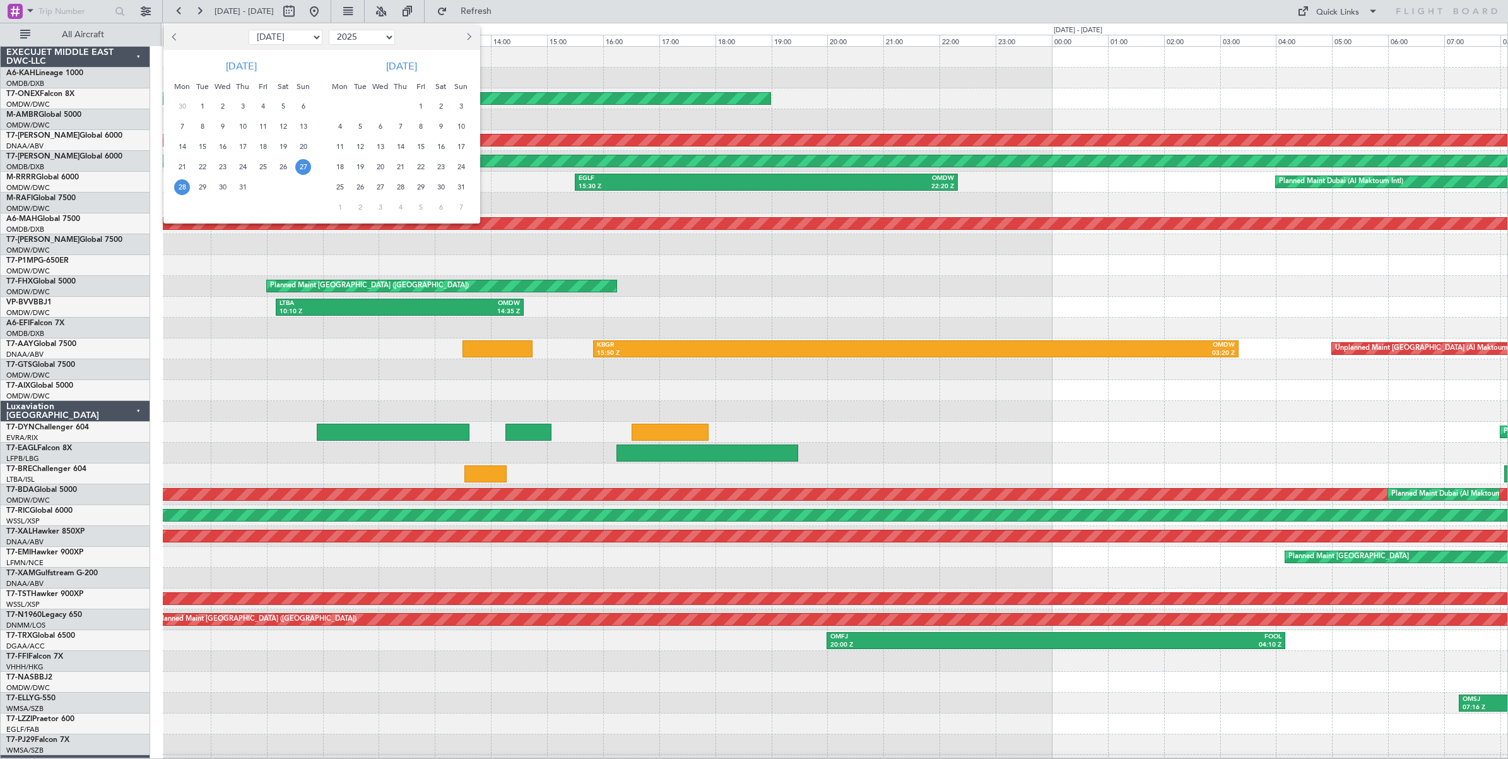
click at [292, 38] on select "Jan Feb Mar Apr May Jun [DATE] Aug Sep Oct Nov Dec" at bounding box center [286, 37] width 74 height 15
select select "8"
click at [249, 30] on select "Jan Feb Mar Apr May Jun [DATE] Aug Sep Oct Nov Dec" at bounding box center [286, 37] width 74 height 15
click at [242, 127] on span "7" at bounding box center [243, 127] width 16 height 16
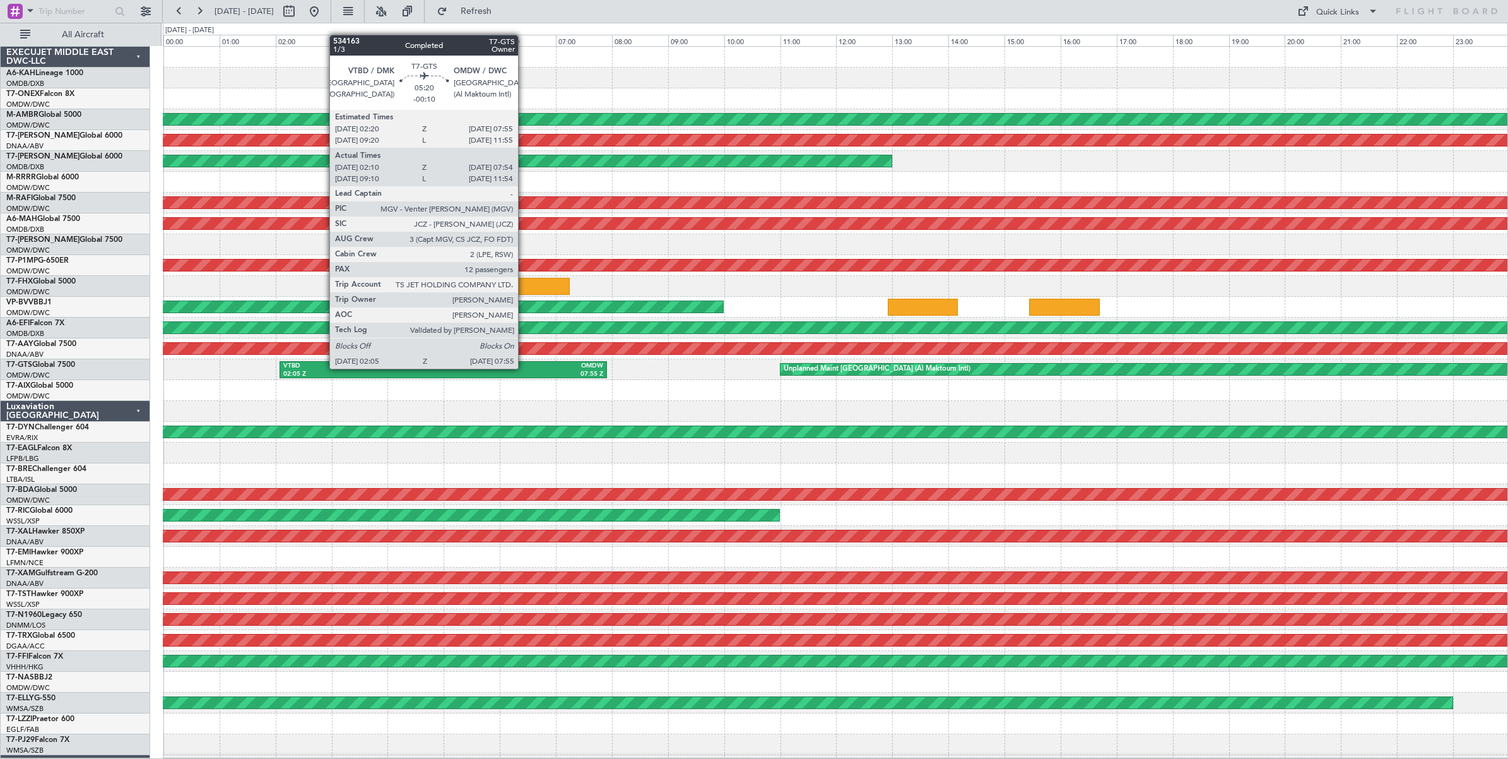
click at [524, 368] on div "OMDW" at bounding box center [524, 366] width 160 height 9
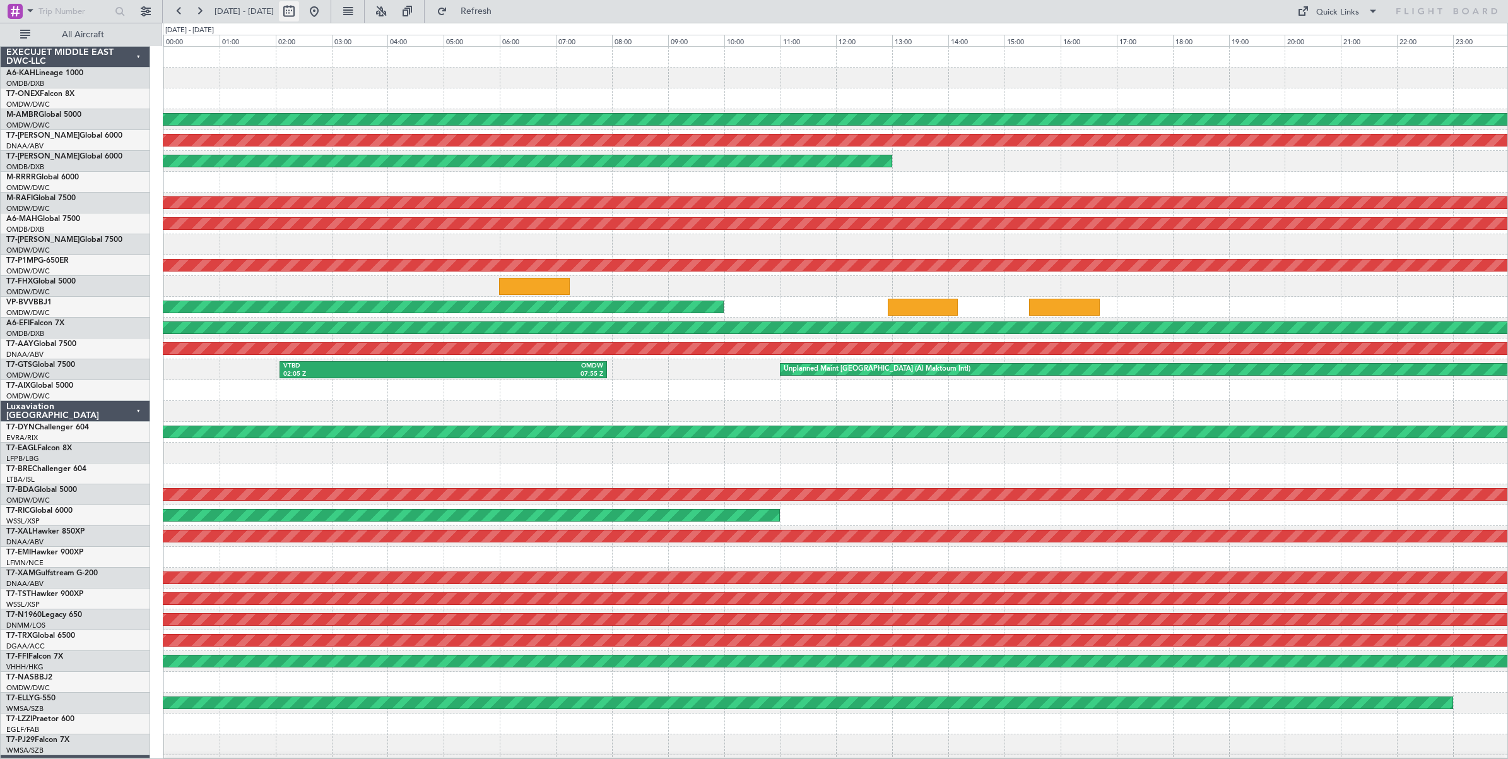
click at [299, 13] on button at bounding box center [289, 11] width 20 height 20
select select "8"
select select "2025"
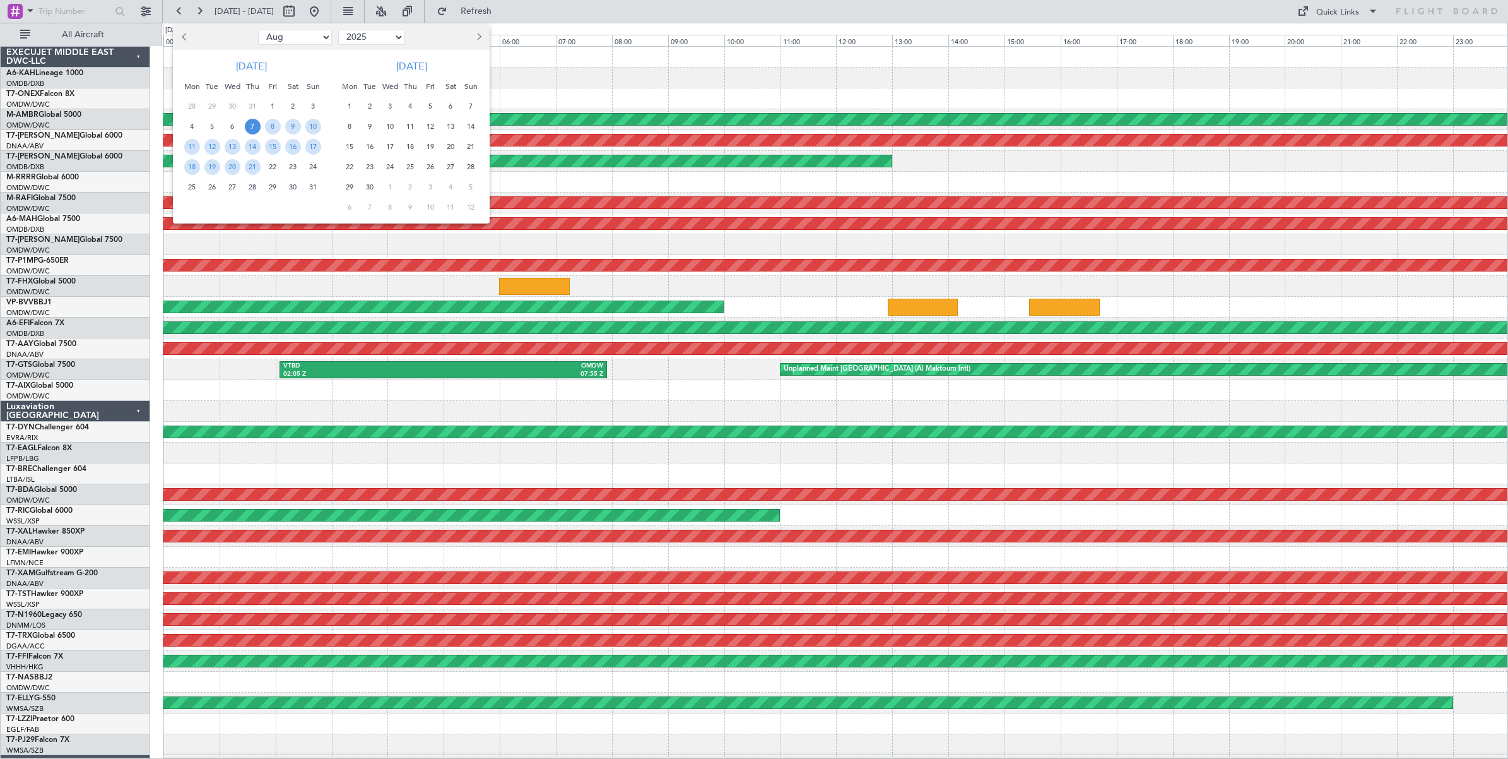
click at [313, 35] on select "Jan Feb Mar Apr May Jun [DATE] Aug Sep Oct Nov Dec" at bounding box center [295, 37] width 74 height 15
select select "7"
click at [258, 30] on select "Jan Feb Mar Apr May Jun [DATE] Aug Sep Oct Nov Dec" at bounding box center [295, 37] width 74 height 15
click at [232, 130] on span "9" at bounding box center [233, 127] width 16 height 16
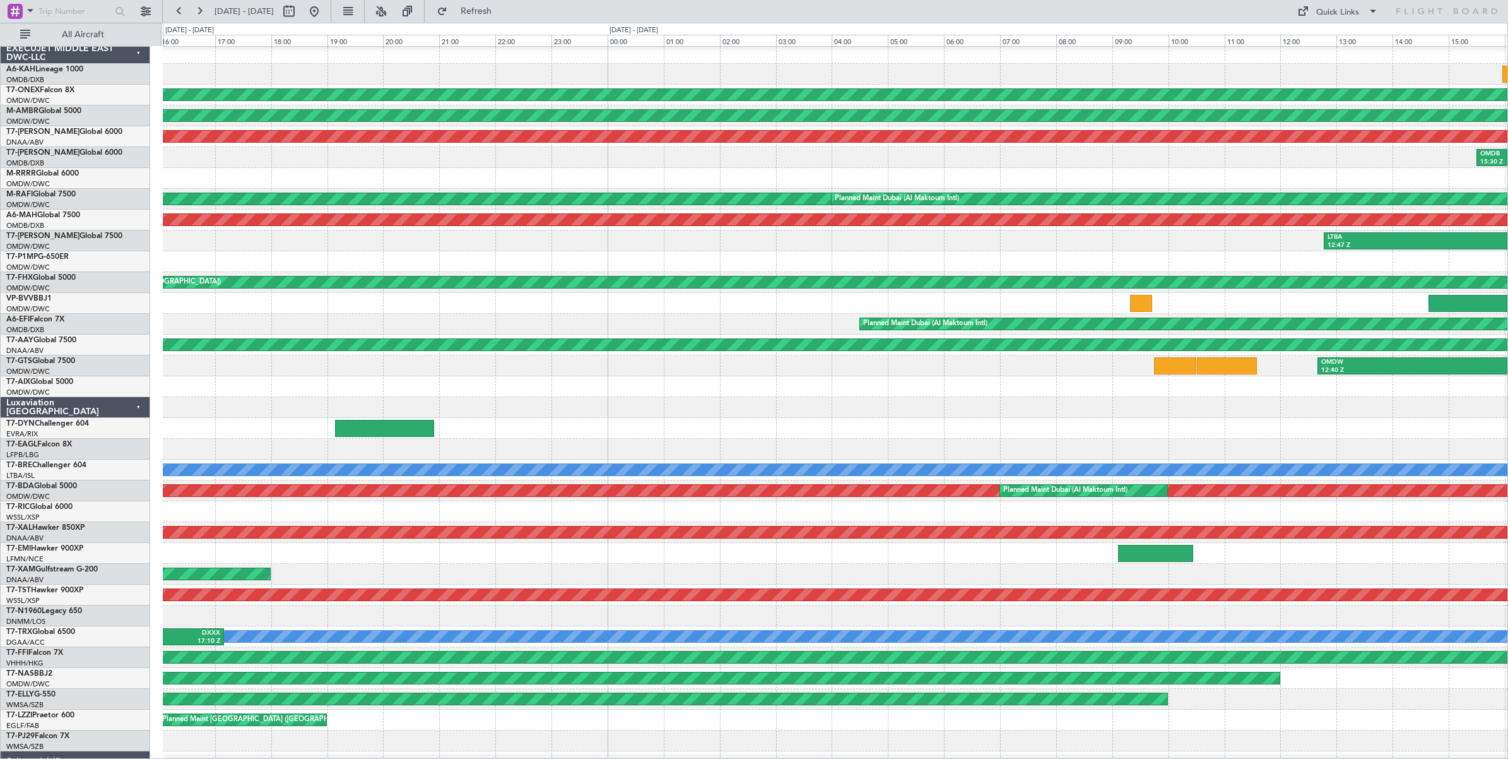
click at [229, 175] on div at bounding box center [835, 178] width 1345 height 21
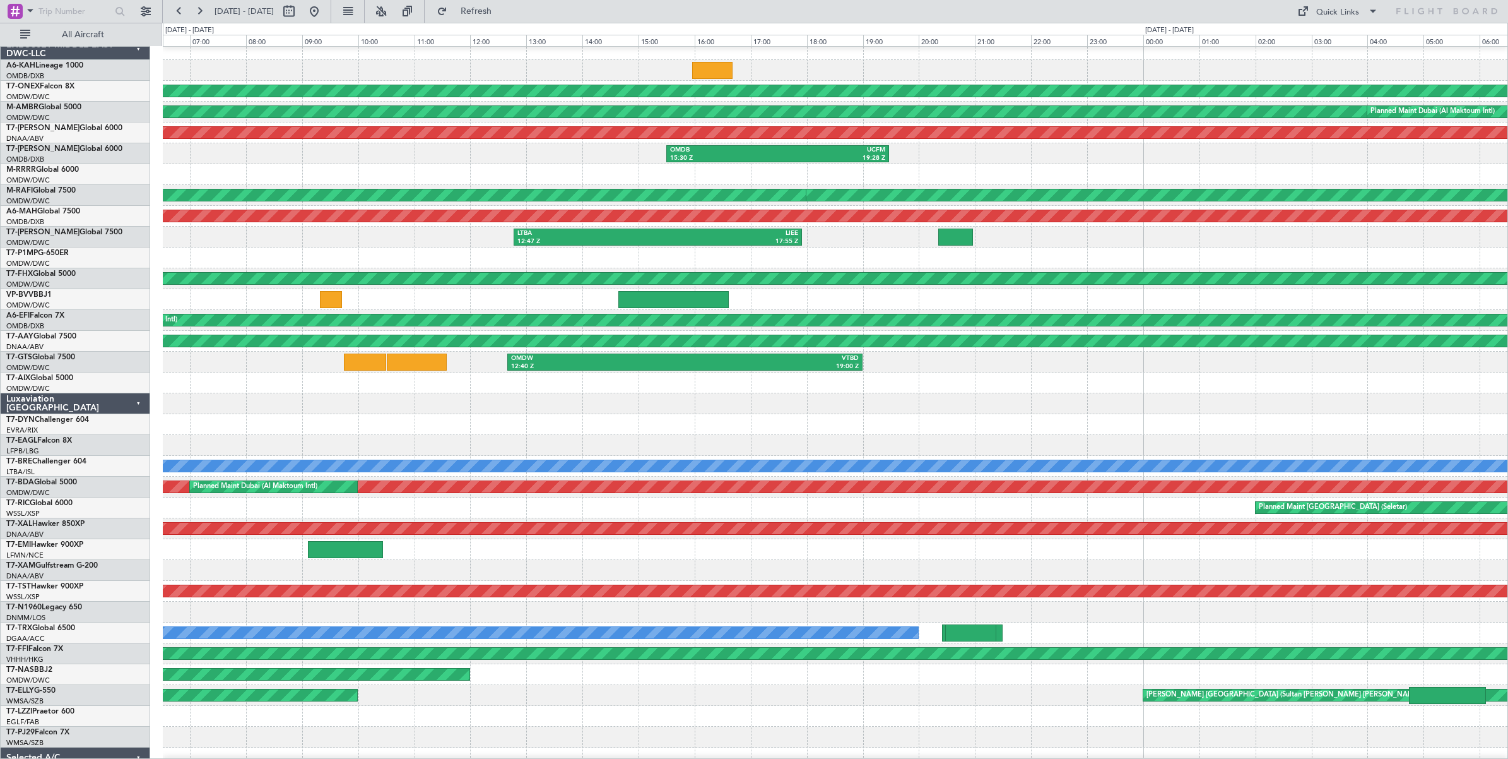
click at [293, 175] on div at bounding box center [835, 174] width 1345 height 21
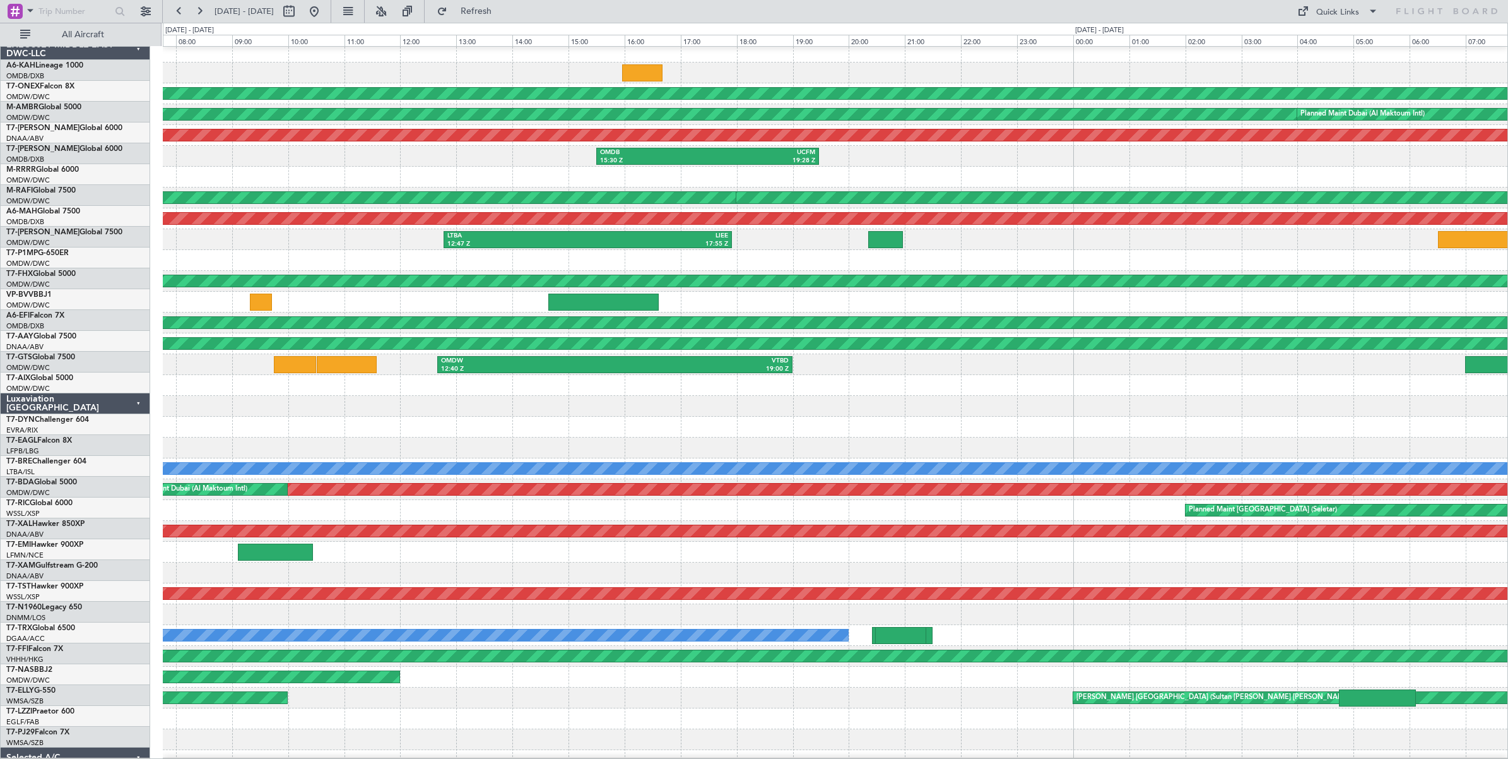
scroll to position [4, 0]
click at [973, 169] on div at bounding box center [835, 177] width 1345 height 21
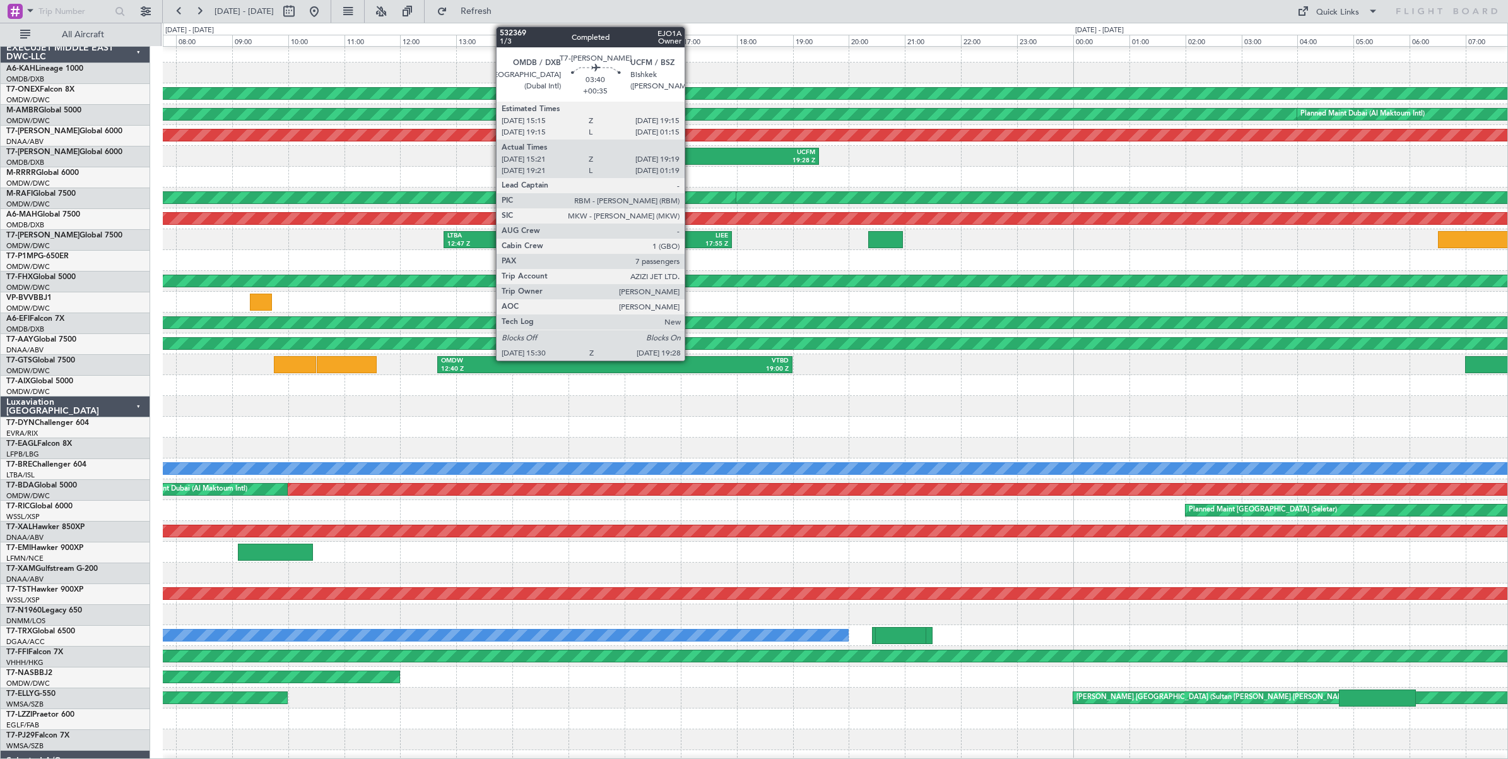
click at [691, 153] on div "OMDB" at bounding box center [654, 152] width 108 height 9
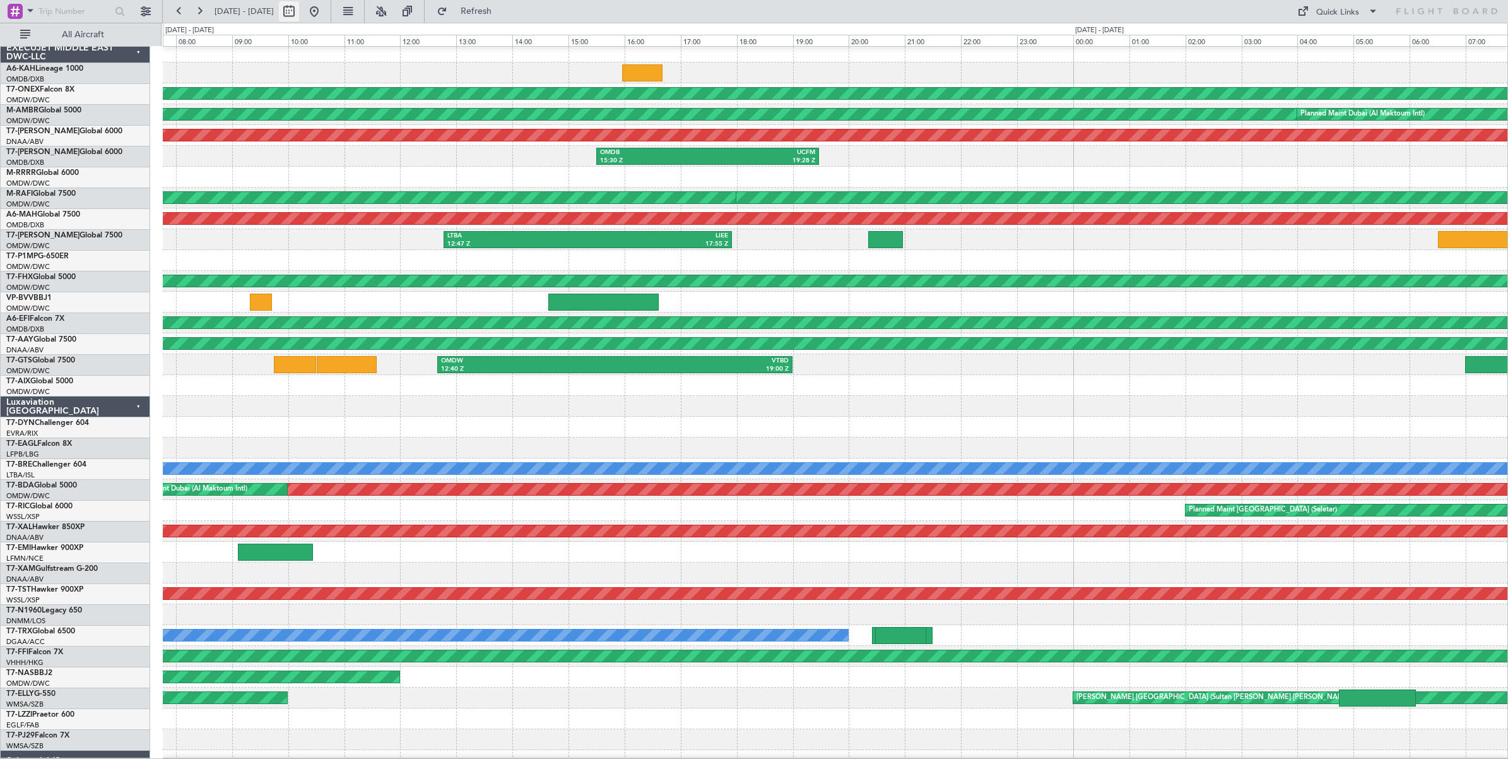
click at [299, 16] on button at bounding box center [289, 11] width 20 height 20
select select "7"
select select "2025"
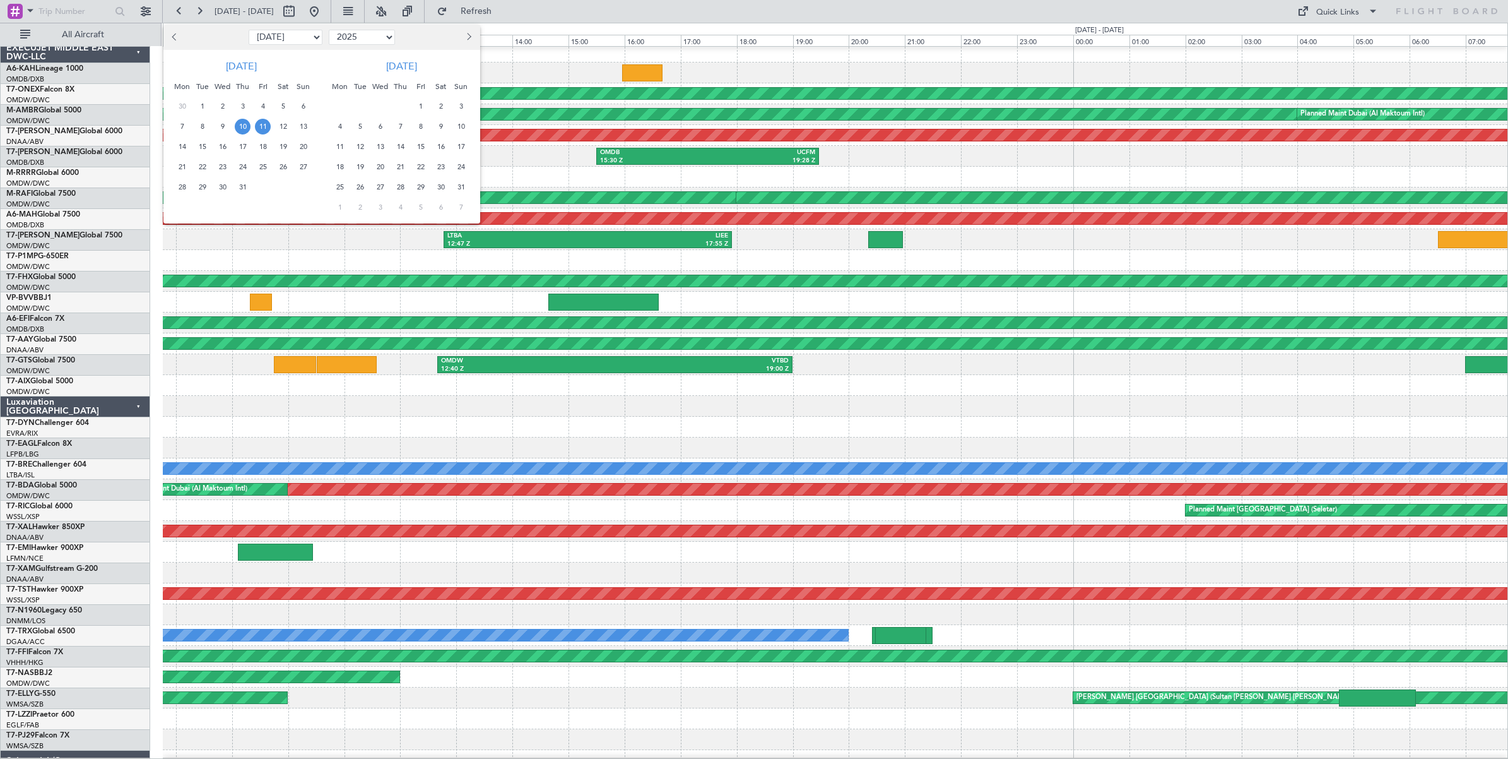
click at [286, 38] on select "Jan Feb Mar Apr May Jun [DATE] Aug Sep Oct Nov Dec" at bounding box center [286, 37] width 74 height 15
select select "8"
click at [249, 30] on select "Jan Feb Mar Apr May Jun [DATE] Aug Sep Oct Nov Dec" at bounding box center [286, 37] width 74 height 15
click at [222, 166] on span "20" at bounding box center [223, 167] width 16 height 16
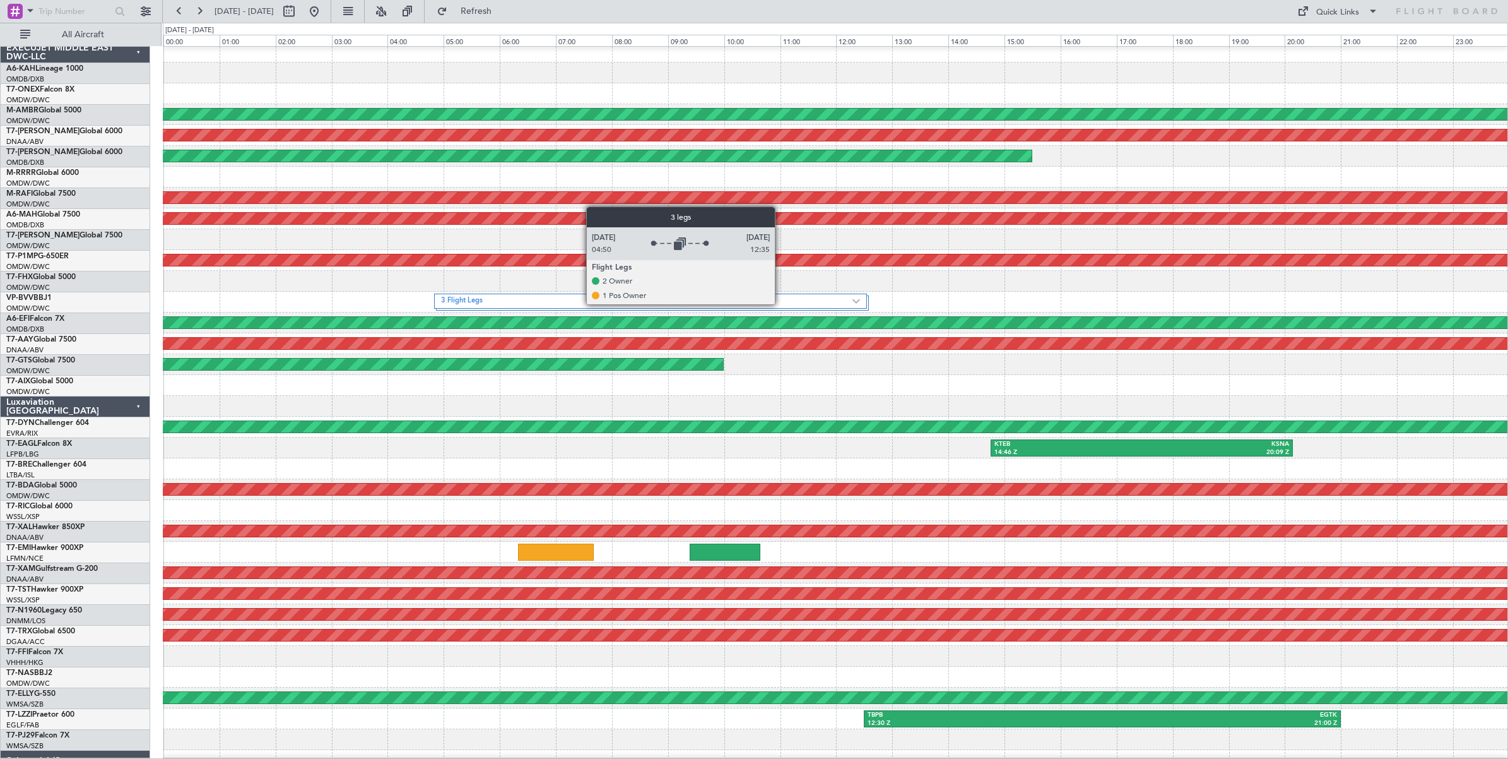
click at [781, 304] on label "3 Flight Legs" at bounding box center [646, 301] width 411 height 11
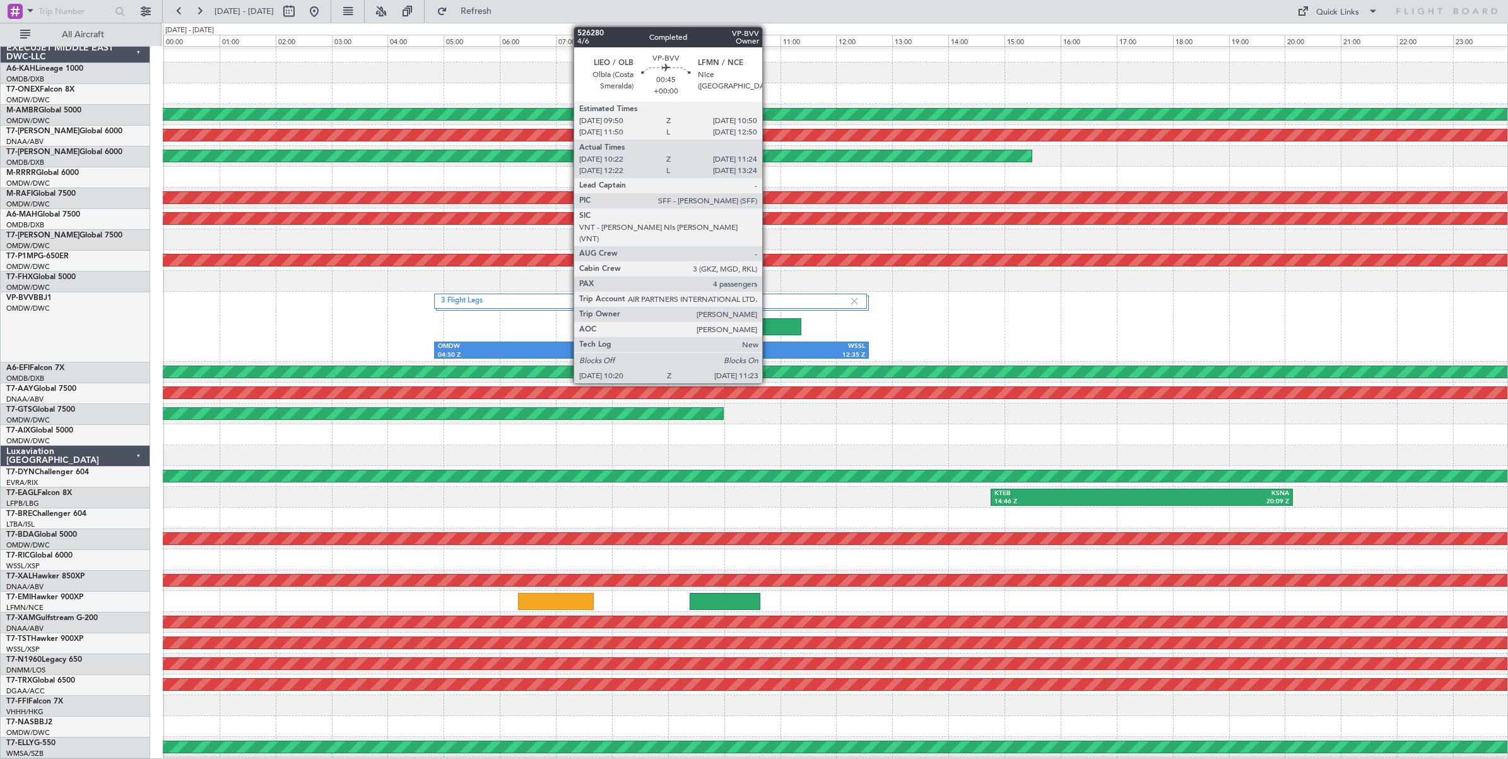
click at [769, 326] on div at bounding box center [771, 326] width 59 height 17
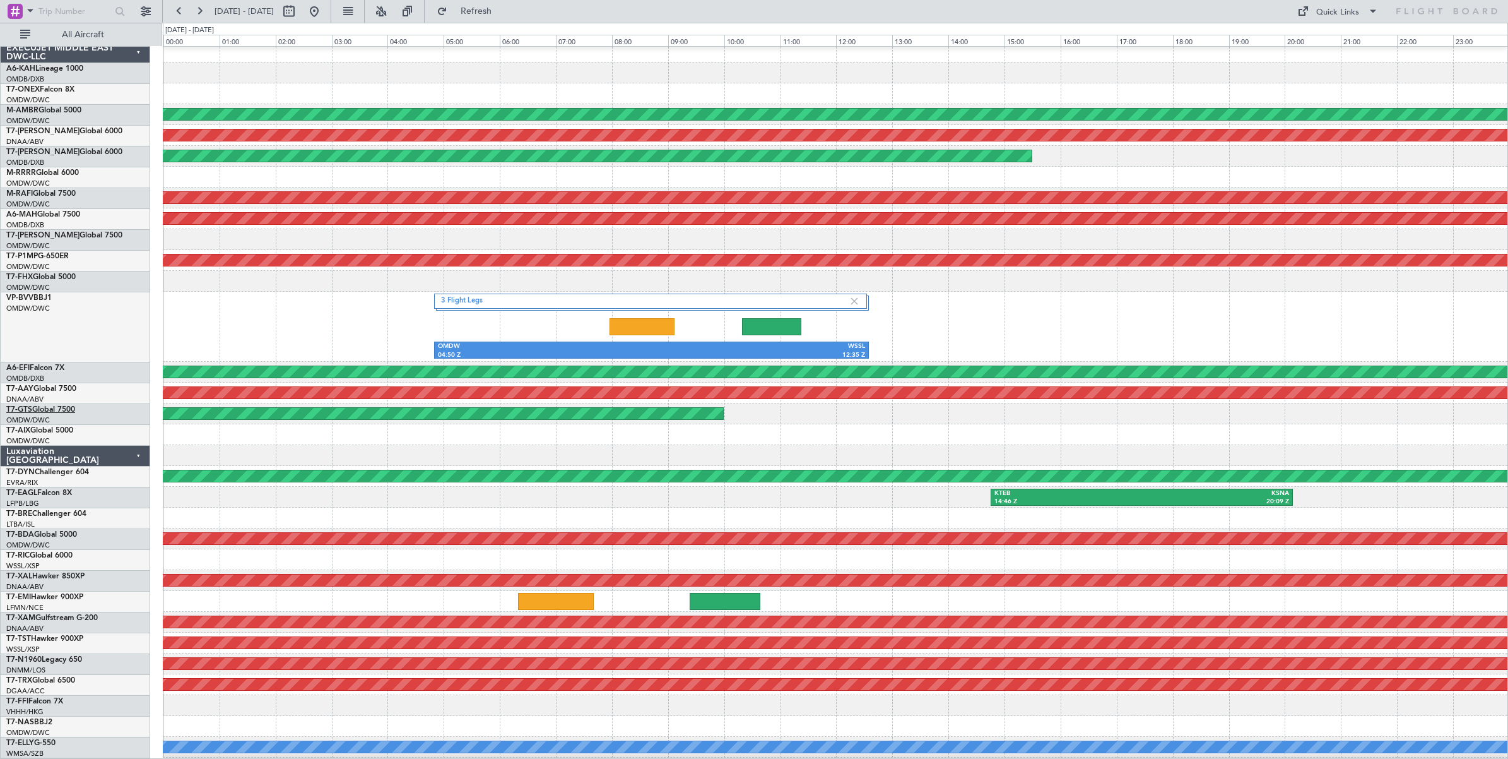
click at [62, 409] on link "T7-GTS Global 7500" at bounding box center [40, 410] width 69 height 8
click at [299, 16] on button at bounding box center [289, 11] width 20 height 20
select select "8"
select select "2025"
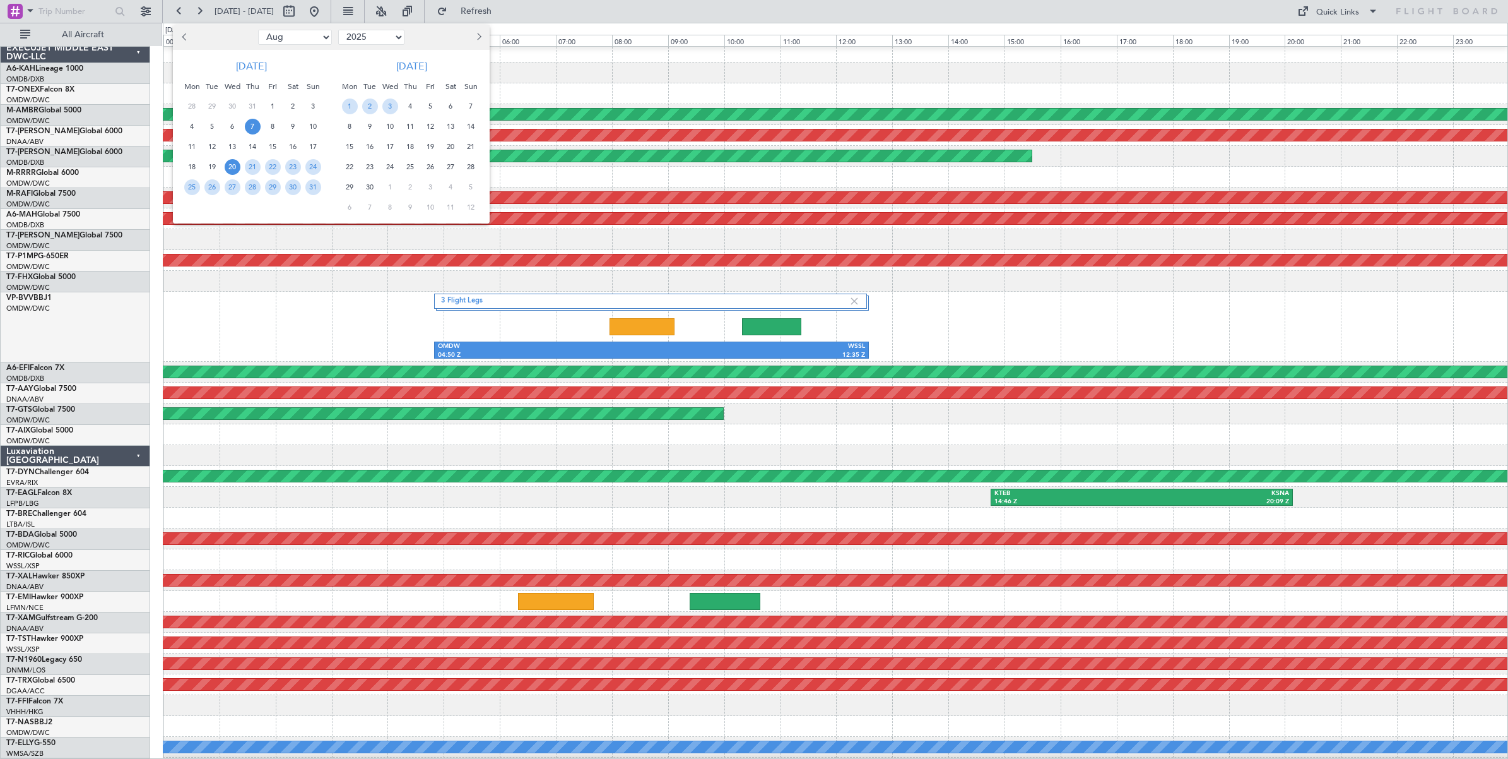
click at [252, 127] on span "7" at bounding box center [253, 127] width 16 height 16
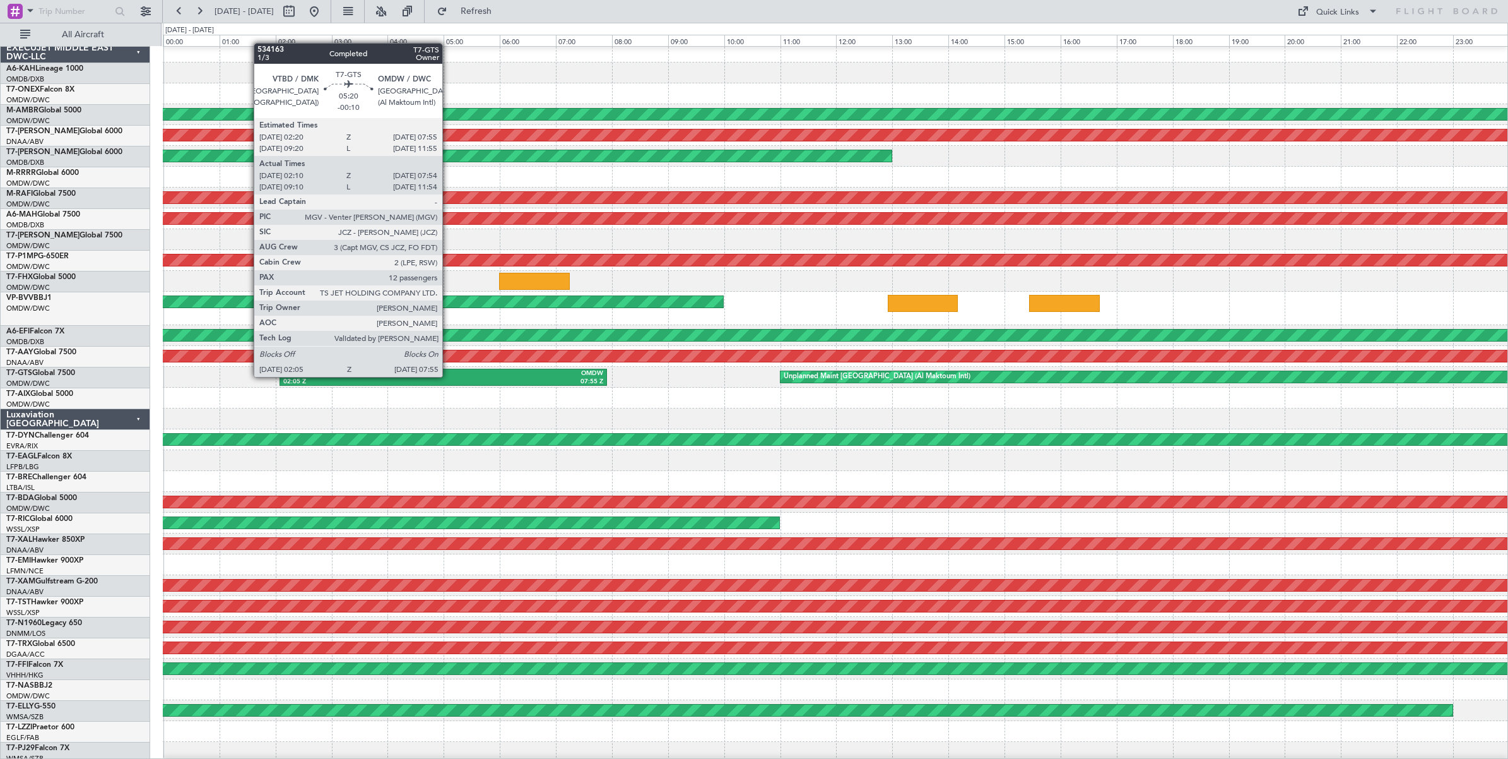
click at [449, 376] on div "OMDW" at bounding box center [524, 373] width 160 height 9
click at [454, 376] on div "OMDW" at bounding box center [524, 373] width 160 height 9
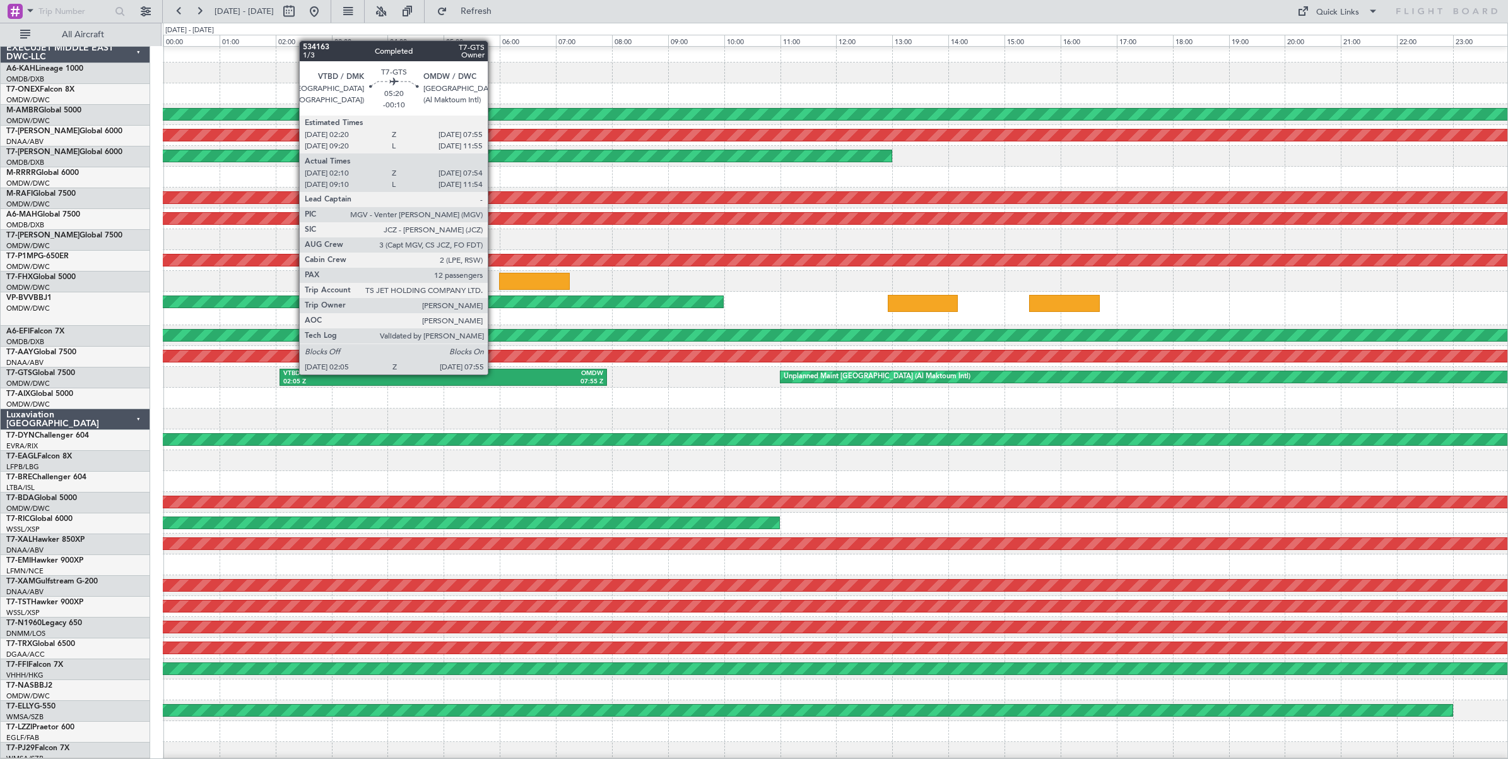
click at [494, 374] on div "OMDW" at bounding box center [524, 373] width 160 height 9
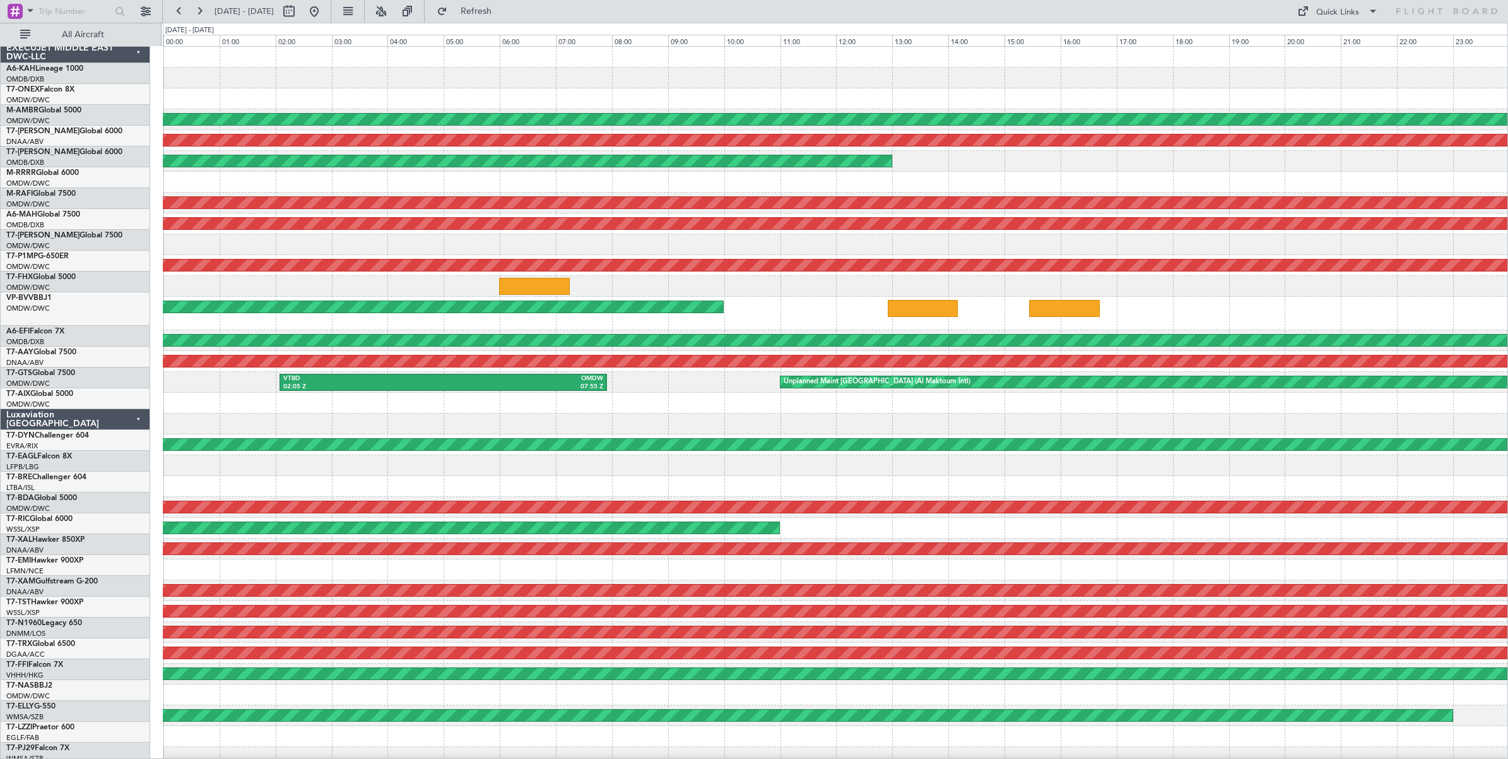
scroll to position [0, 0]
